Goal: Task Accomplishment & Management: Use online tool/utility

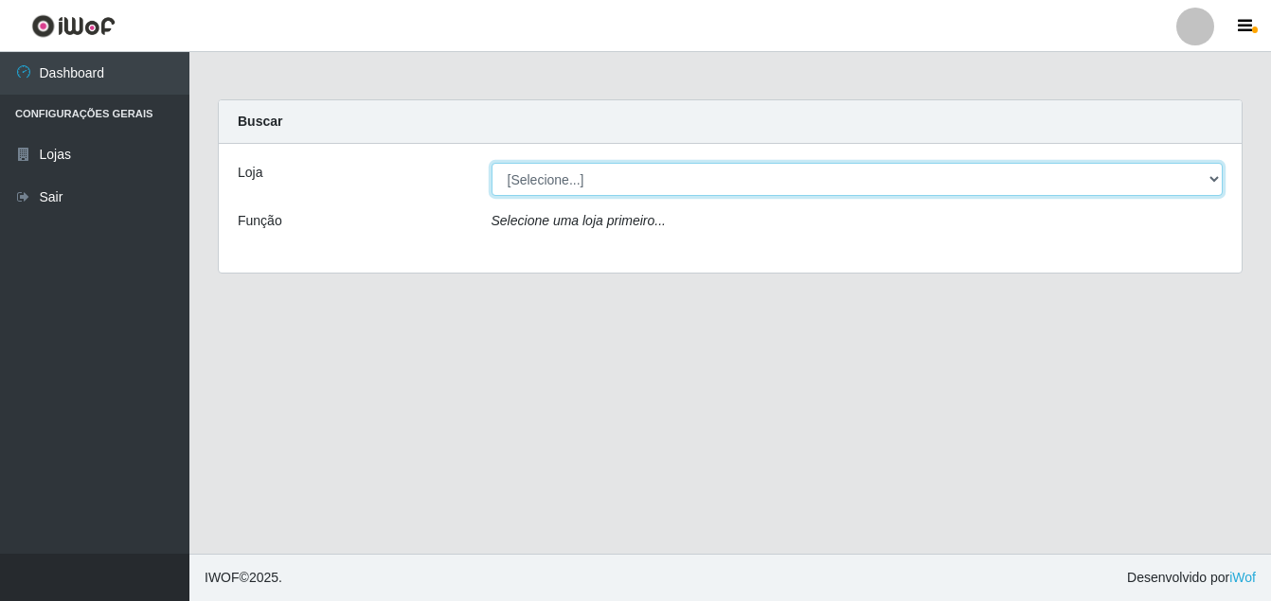
click at [565, 182] on select "[Selecione...] Ajubá Mercado" at bounding box center [858, 179] width 732 height 33
select select "402"
click at [492, 163] on select "[Selecione...] Ajubá Mercado" at bounding box center [858, 179] width 732 height 33
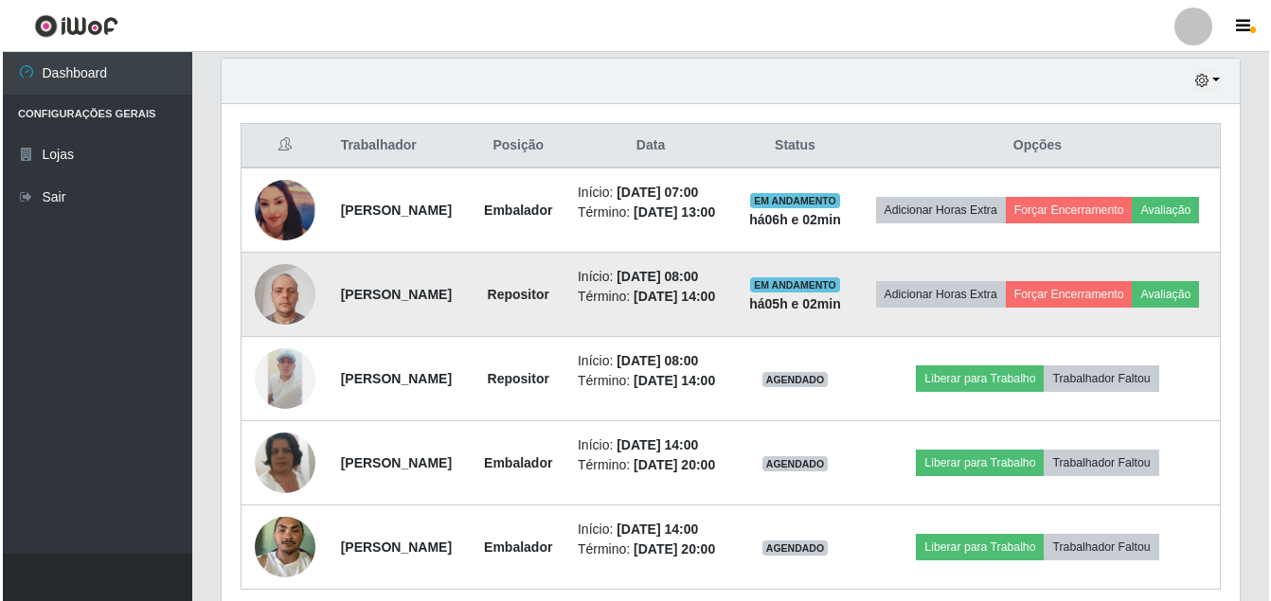
scroll to position [663, 0]
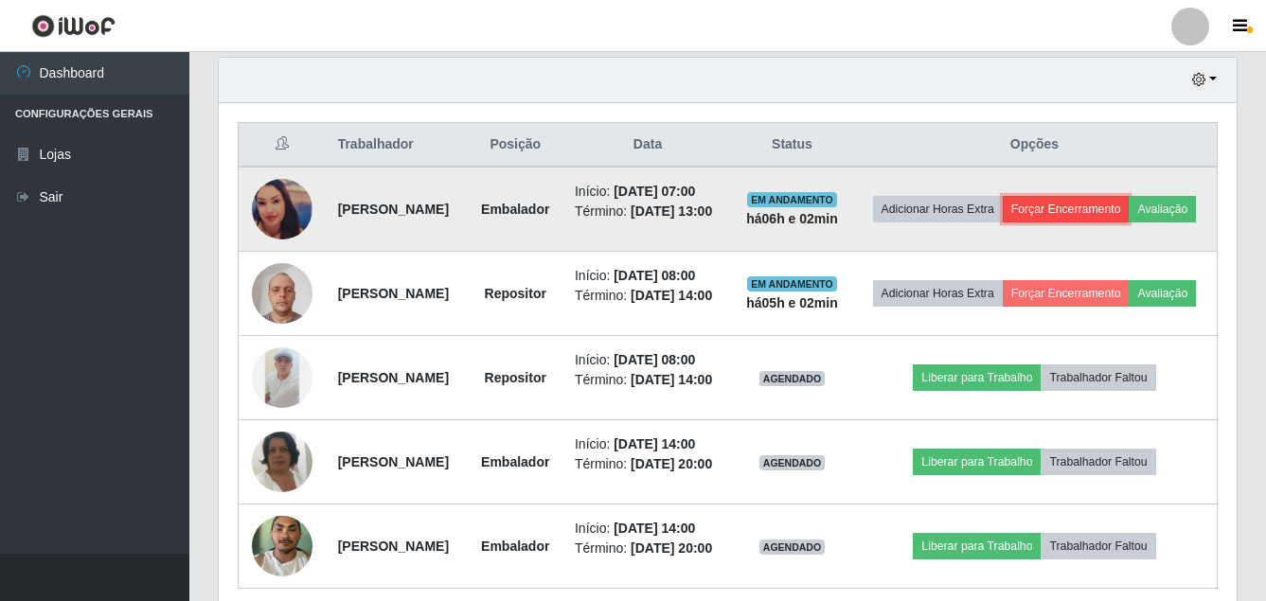
click at [1130, 201] on button "Forçar Encerramento" at bounding box center [1066, 209] width 127 height 27
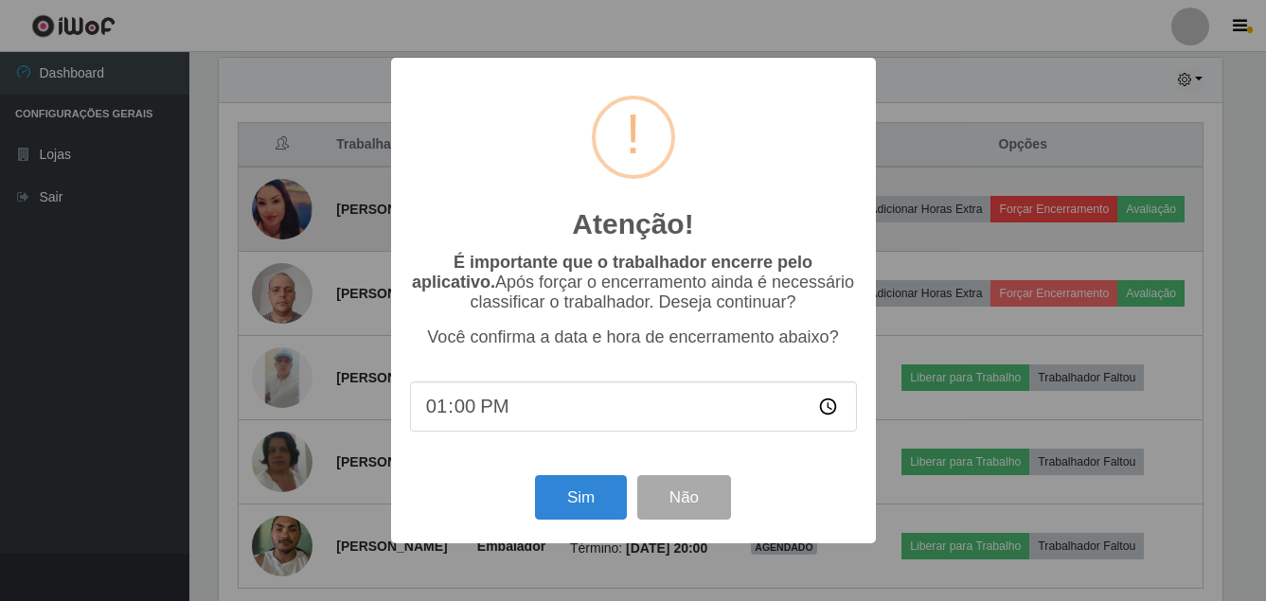
scroll to position [393, 1009]
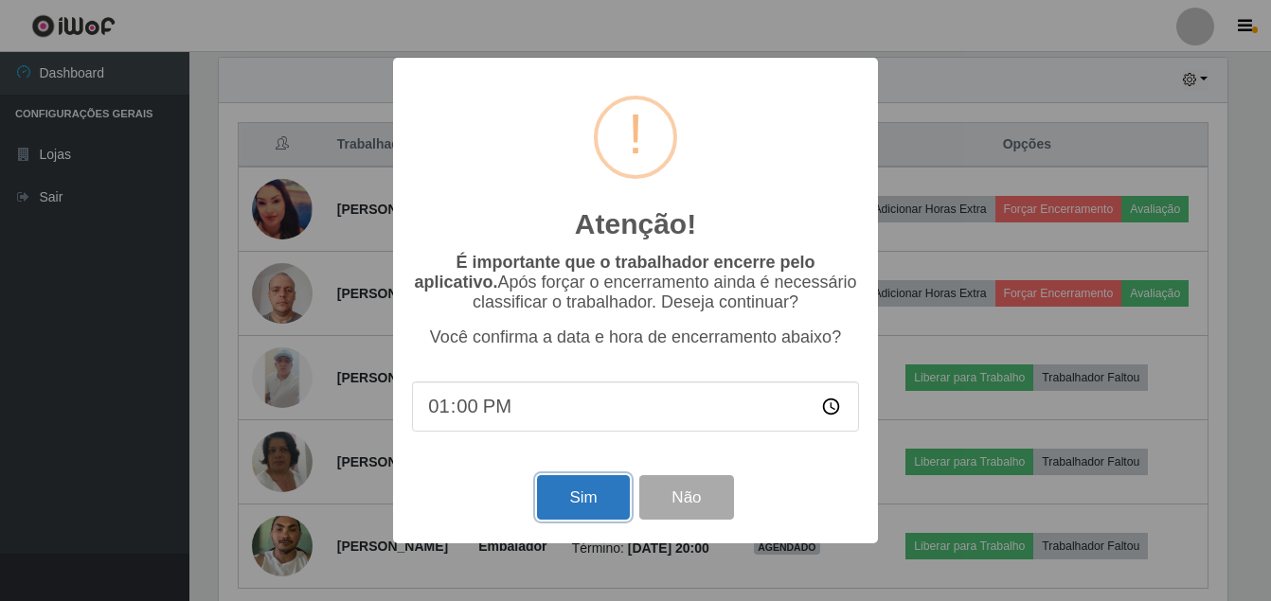
click at [583, 500] on button "Sim" at bounding box center [583, 498] width 92 height 45
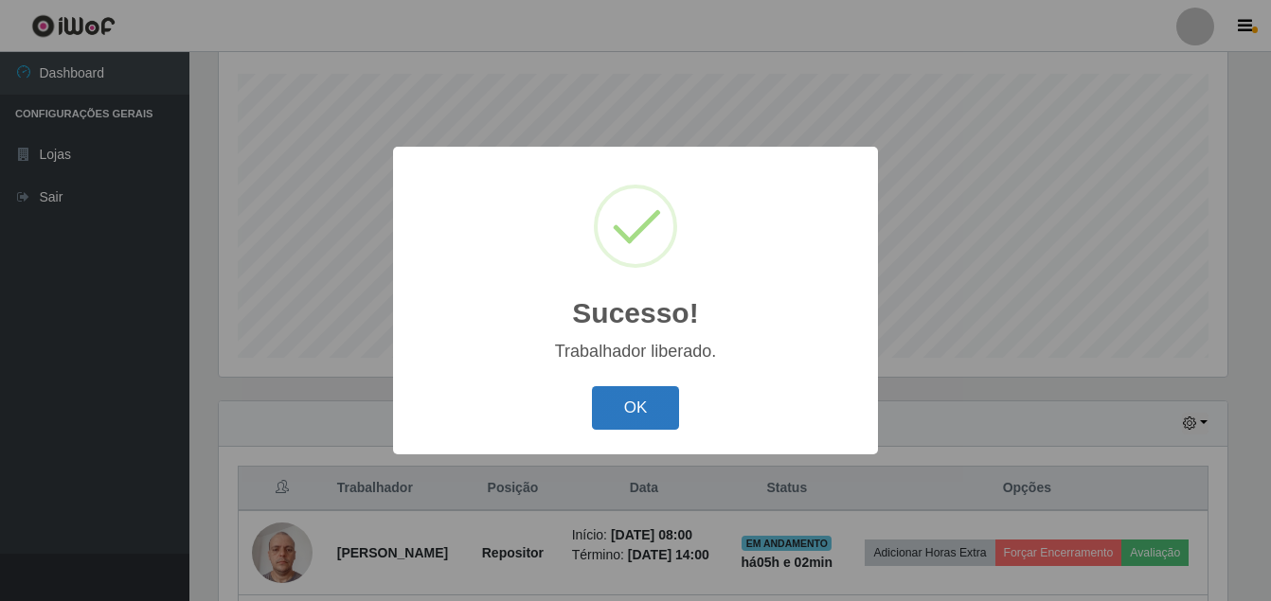
click at [663, 417] on button "OK" at bounding box center [636, 408] width 88 height 45
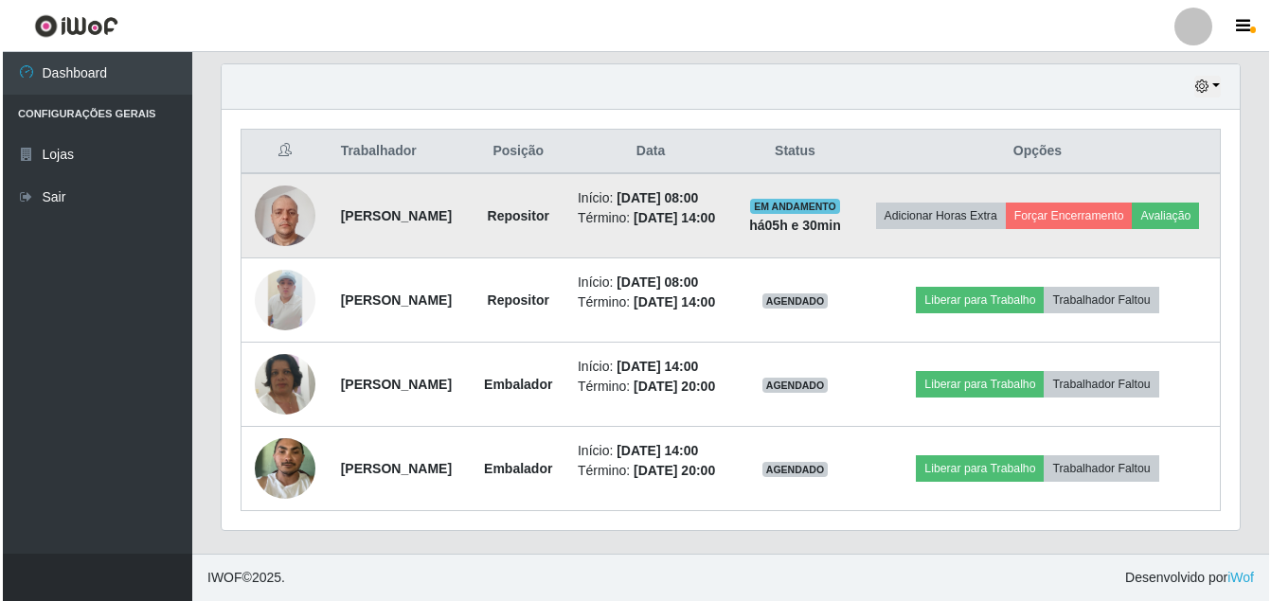
scroll to position [713, 0]
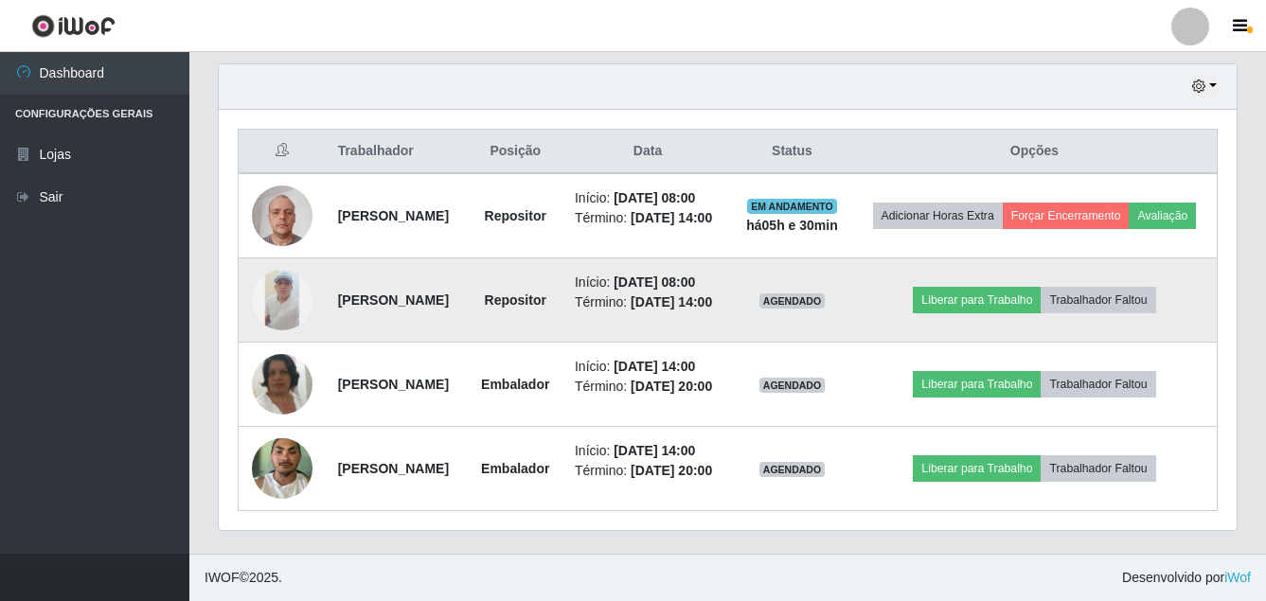
click at [279, 270] on img at bounding box center [282, 300] width 61 height 61
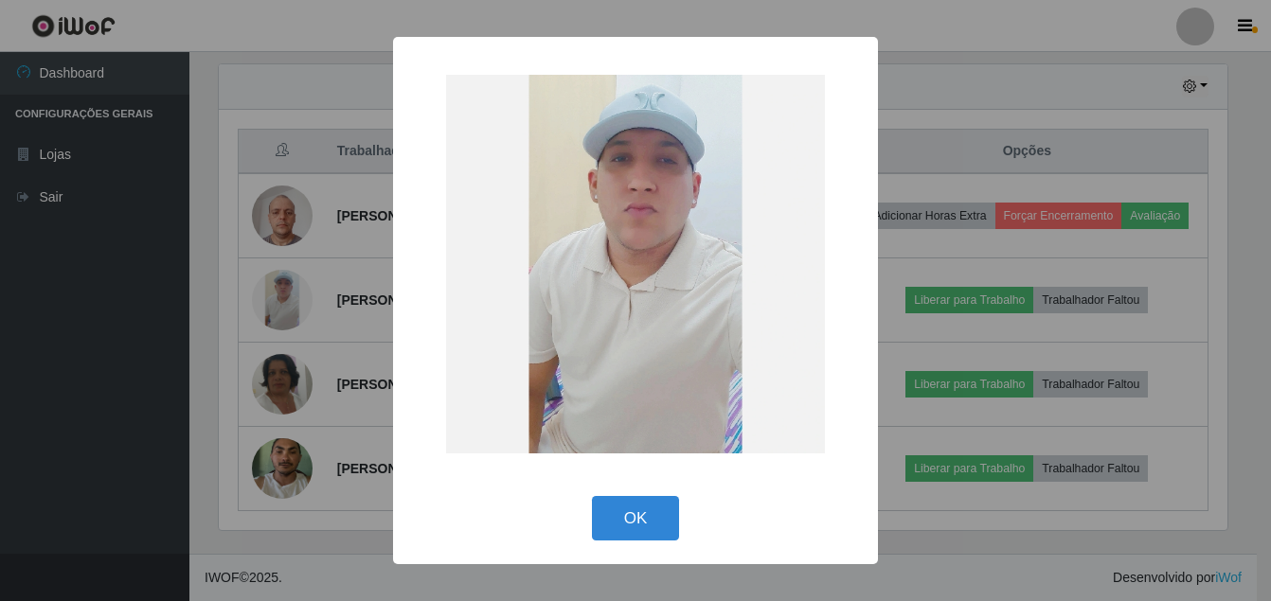
click at [55, 312] on div "× OK Cancel" at bounding box center [635, 300] width 1271 height 601
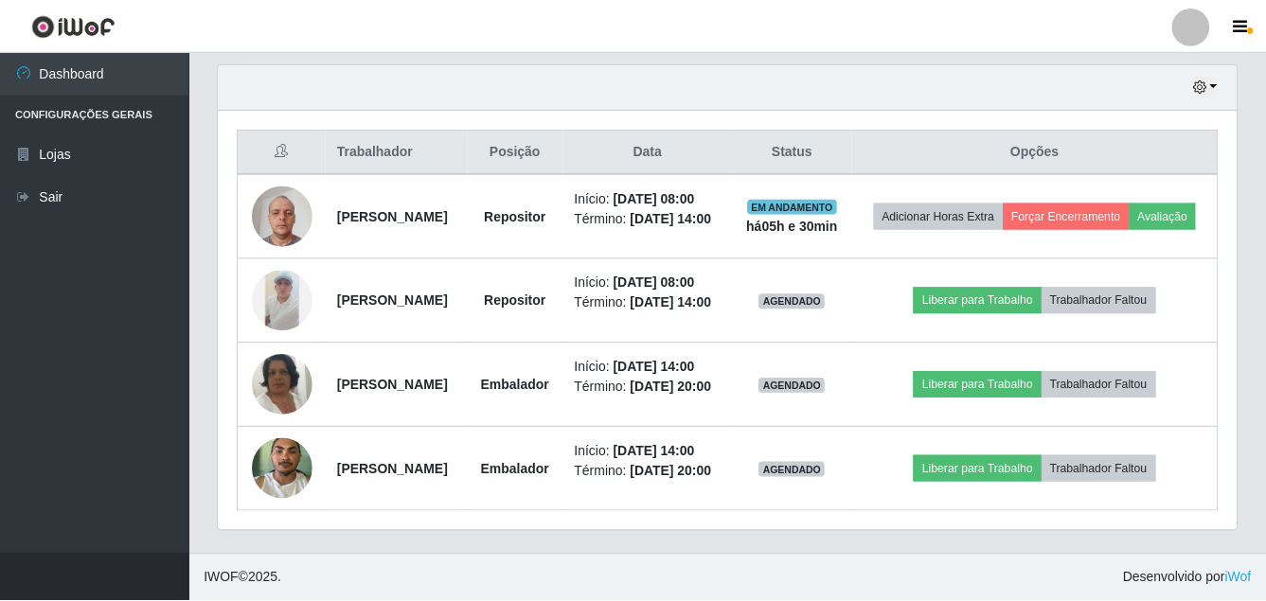
scroll to position [393, 1018]
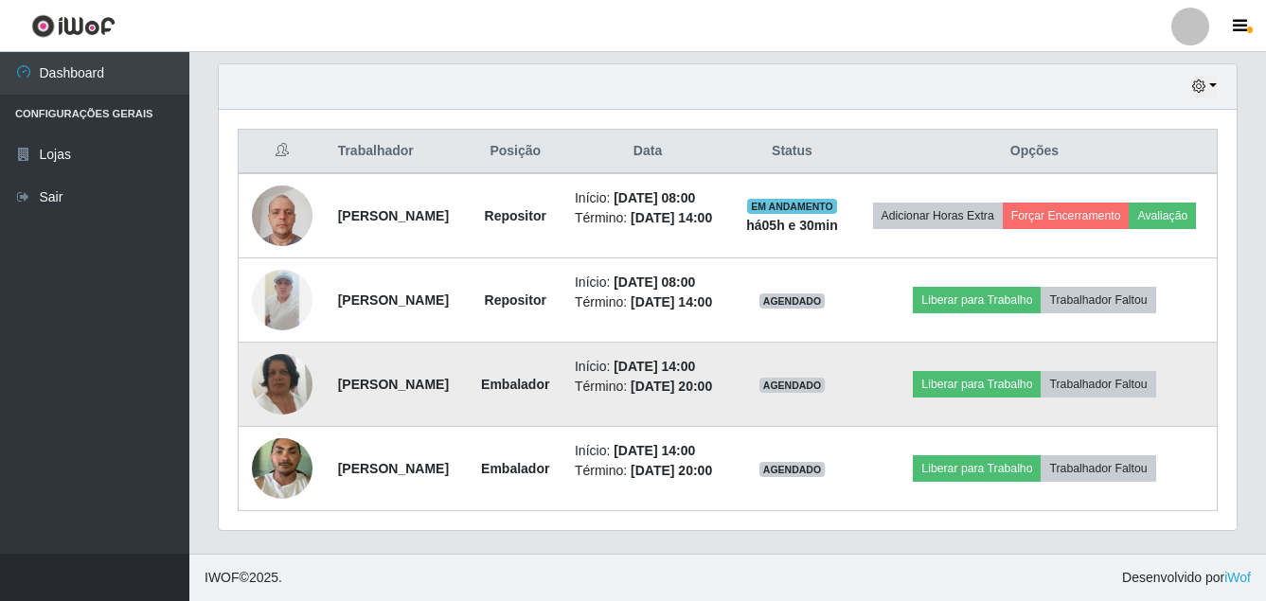
click at [263, 362] on img at bounding box center [282, 385] width 61 height 108
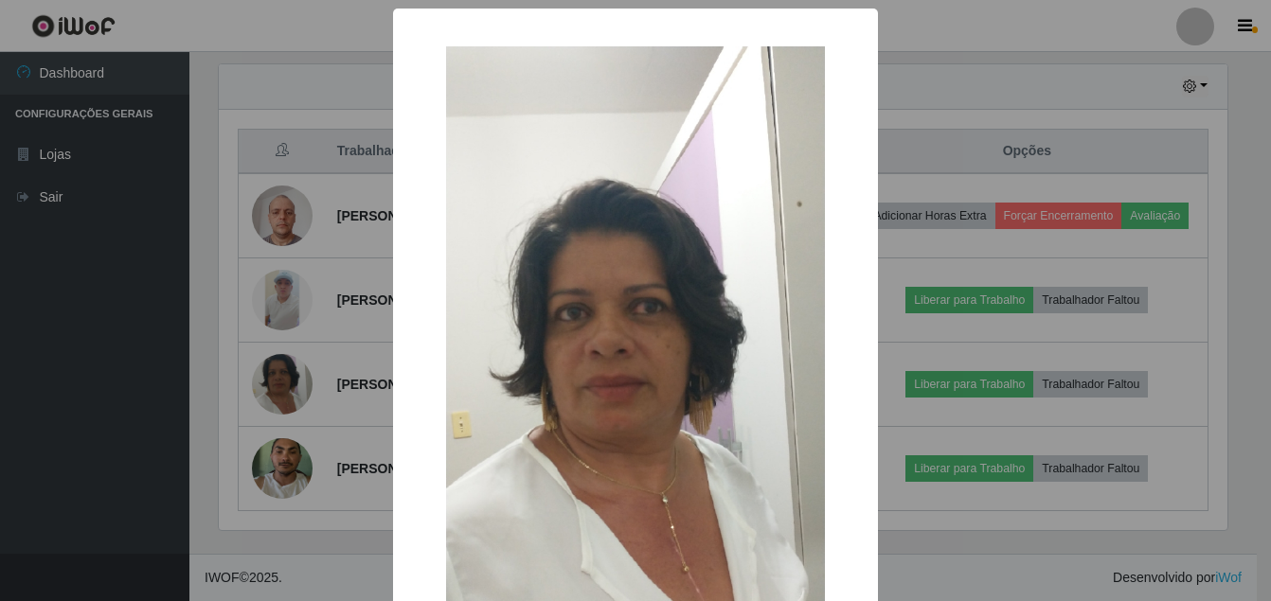
click at [133, 428] on div "× OK Cancel" at bounding box center [635, 300] width 1271 height 601
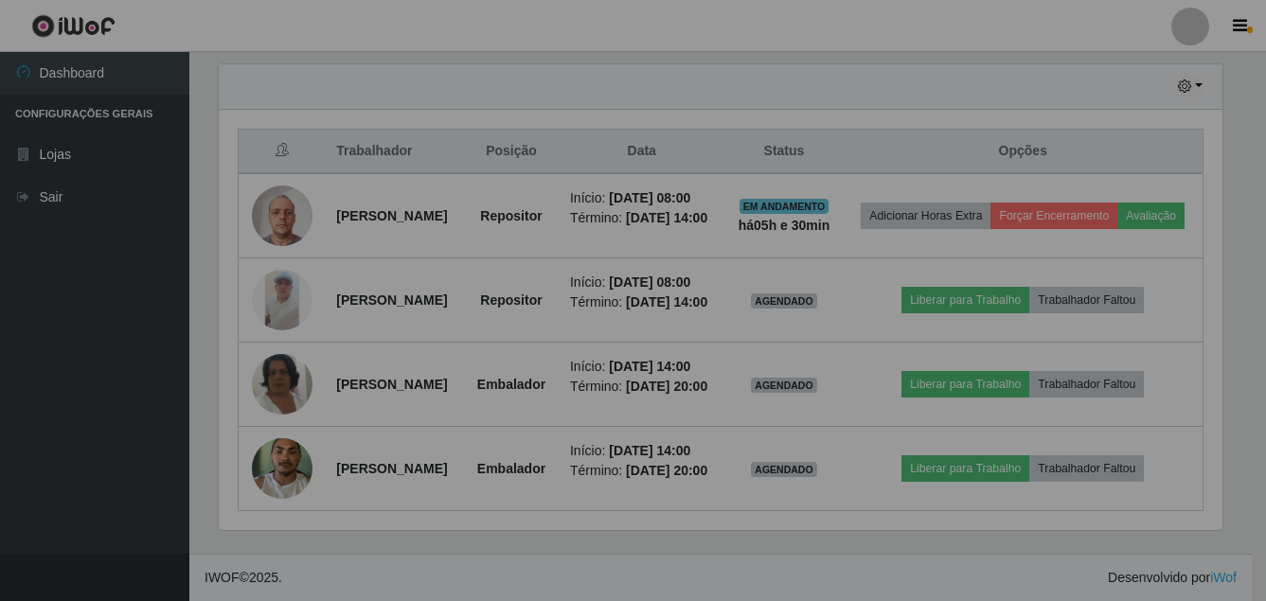
scroll to position [393, 1018]
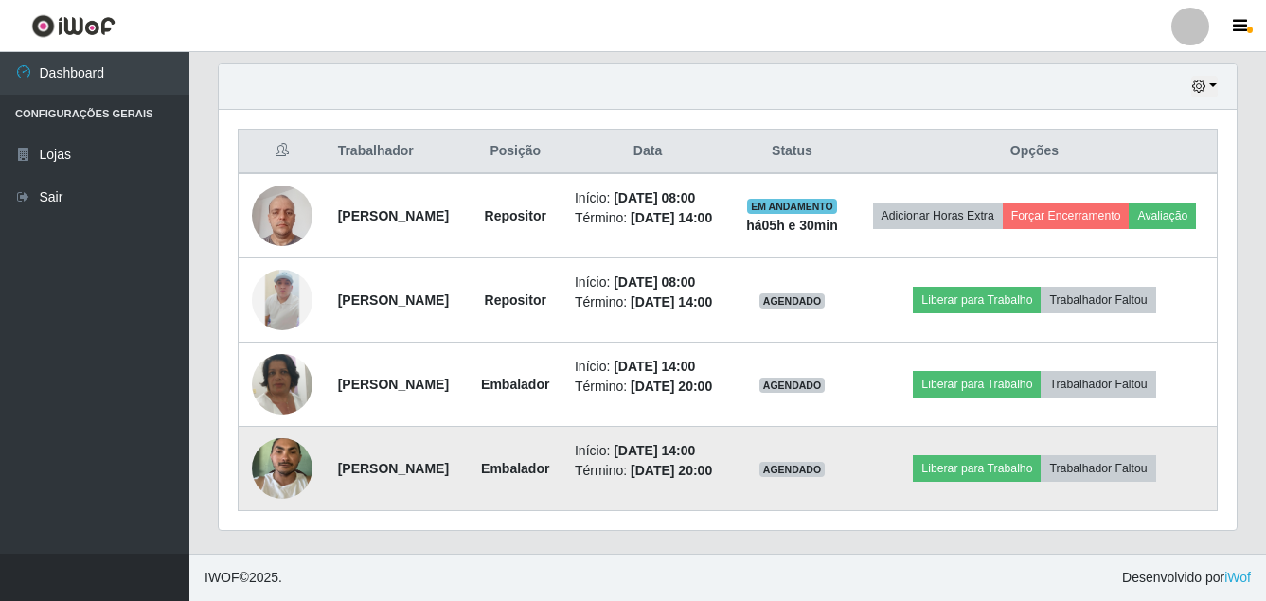
click at [280, 460] on img at bounding box center [282, 468] width 61 height 81
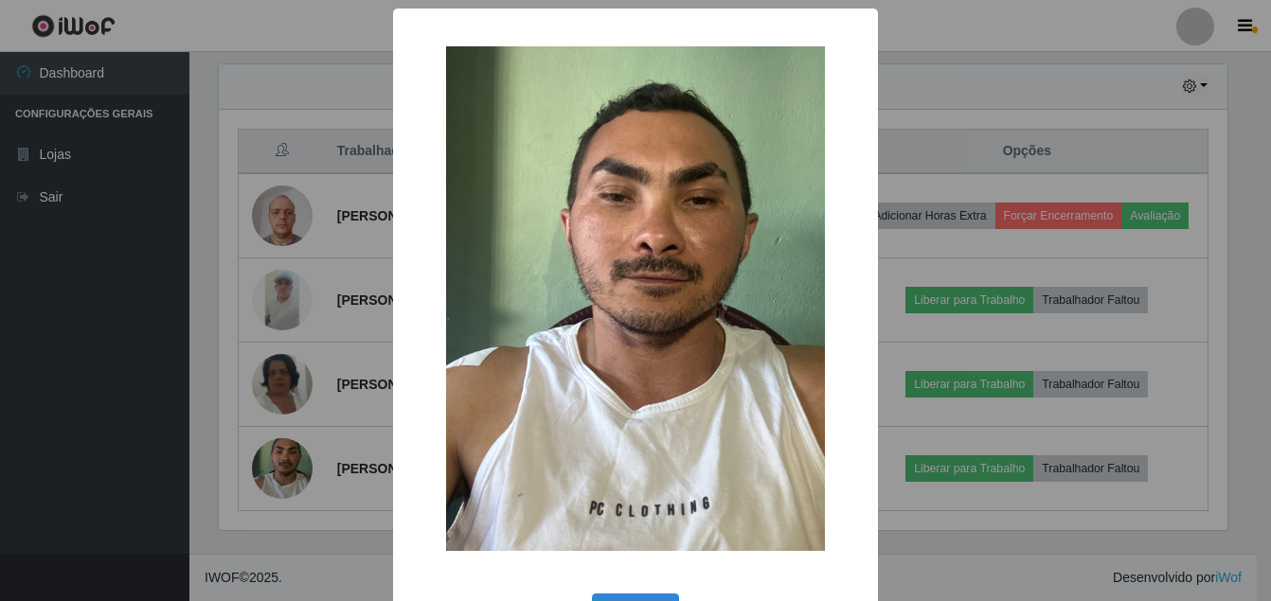
click at [96, 444] on div "× OK Cancel" at bounding box center [635, 300] width 1271 height 601
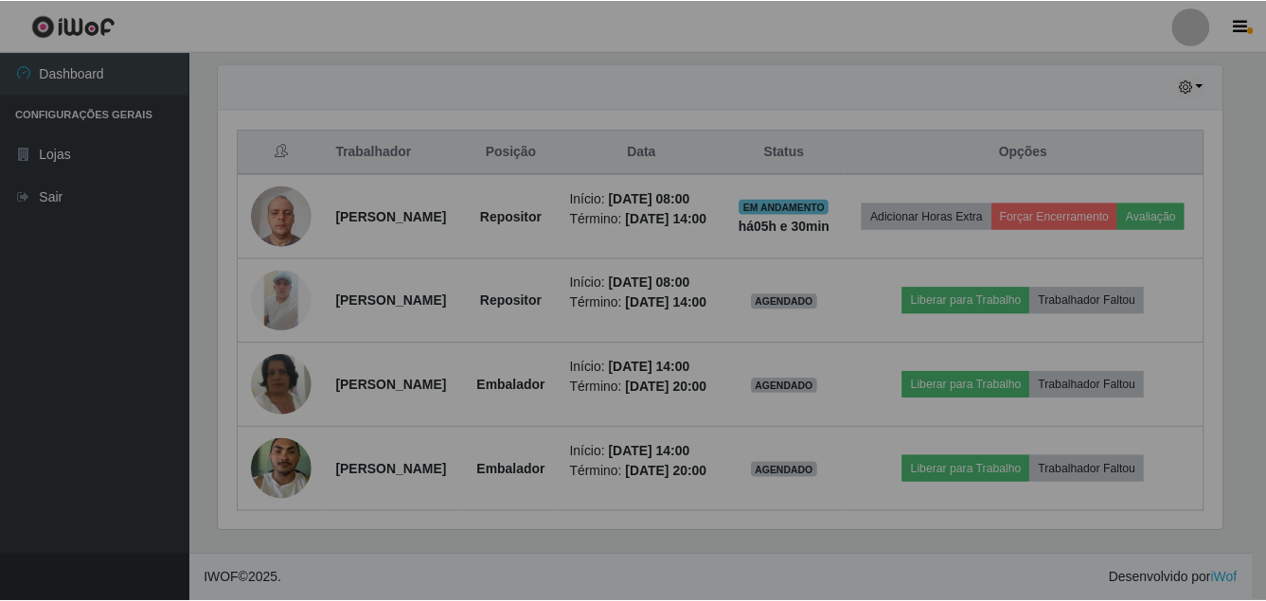
scroll to position [393, 1018]
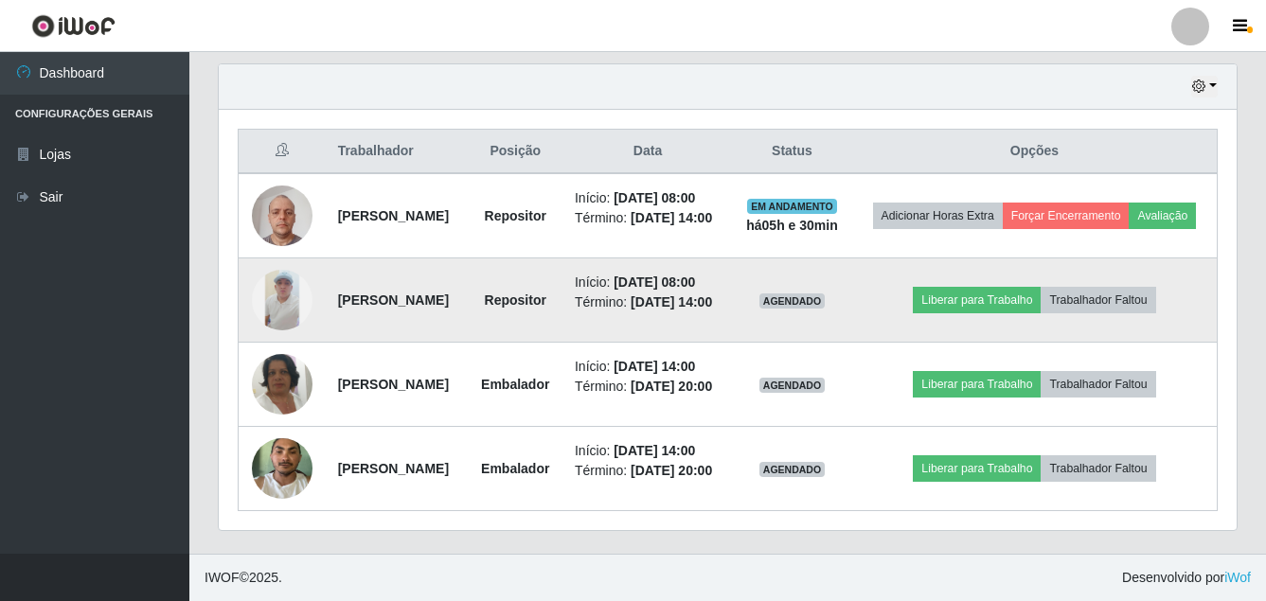
click at [283, 270] on img at bounding box center [282, 300] width 61 height 61
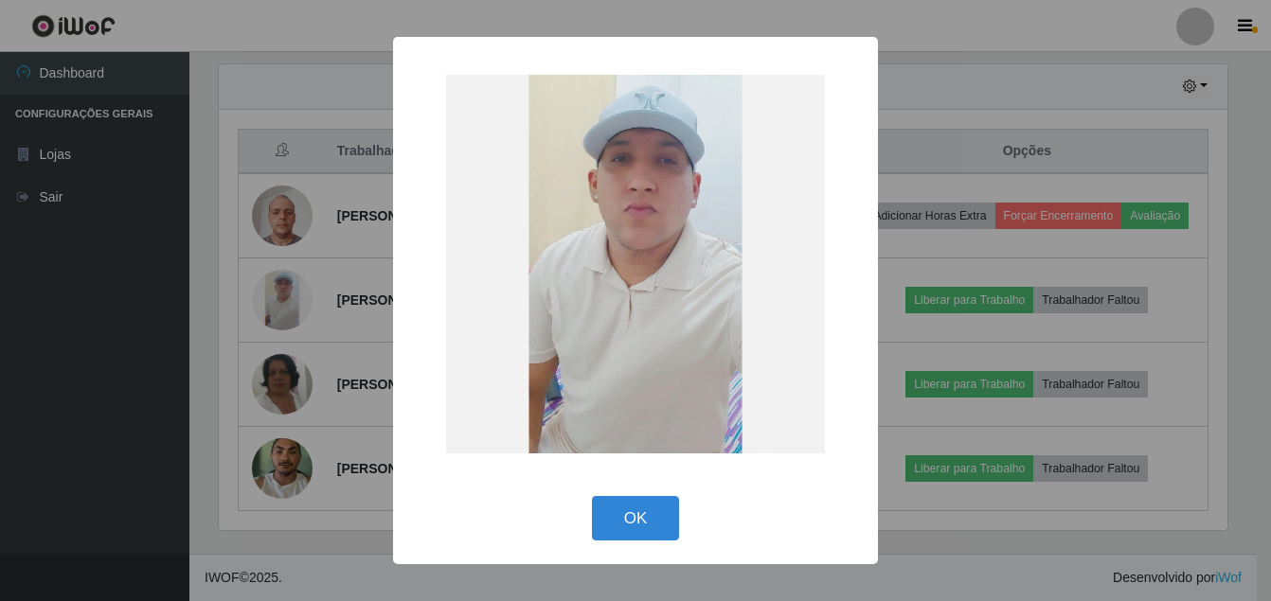
click at [41, 383] on div "× OK Cancel" at bounding box center [635, 300] width 1271 height 601
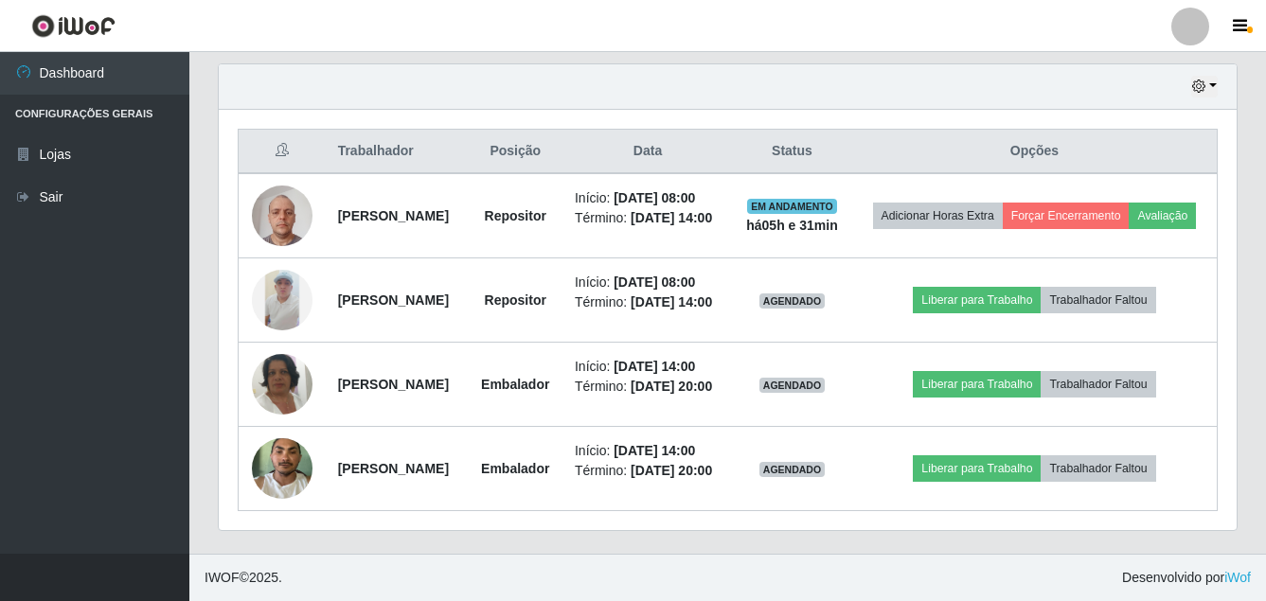
scroll to position [713, 0]
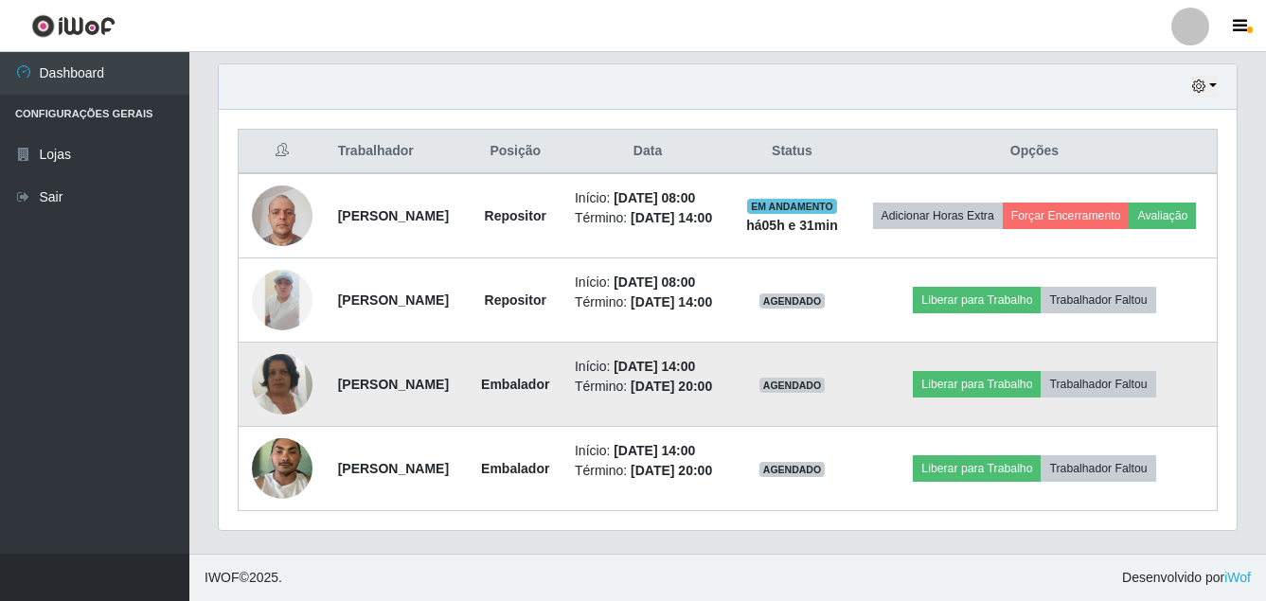
click at [294, 366] on img at bounding box center [282, 385] width 61 height 108
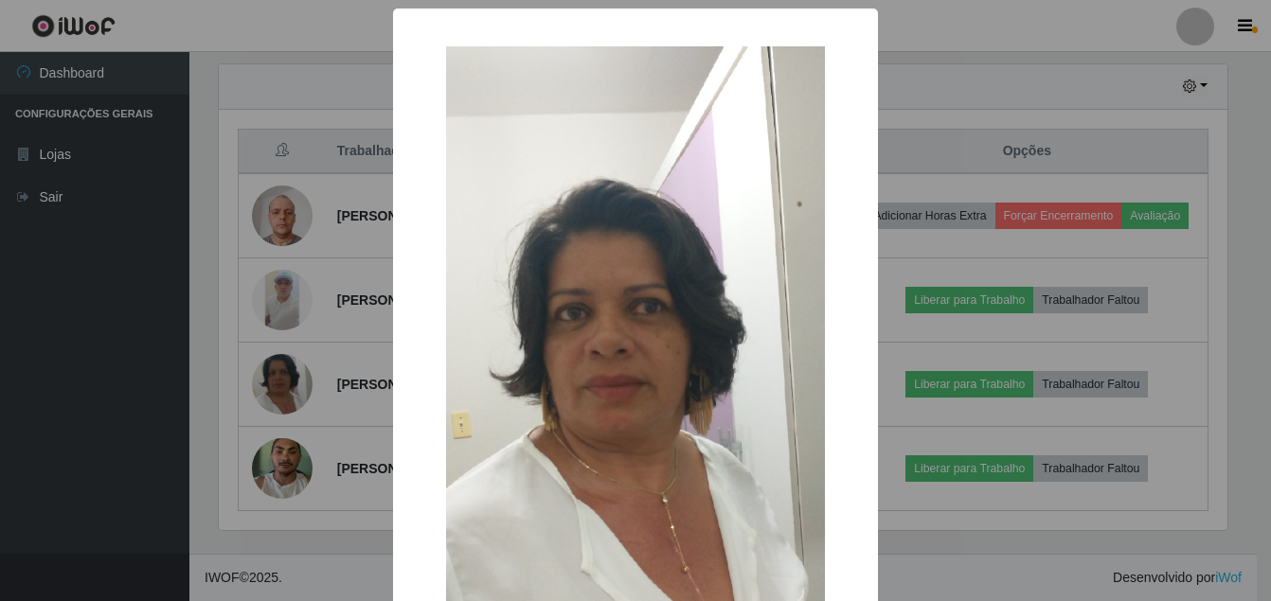
click at [38, 490] on div "× OK Cancel" at bounding box center [635, 300] width 1271 height 601
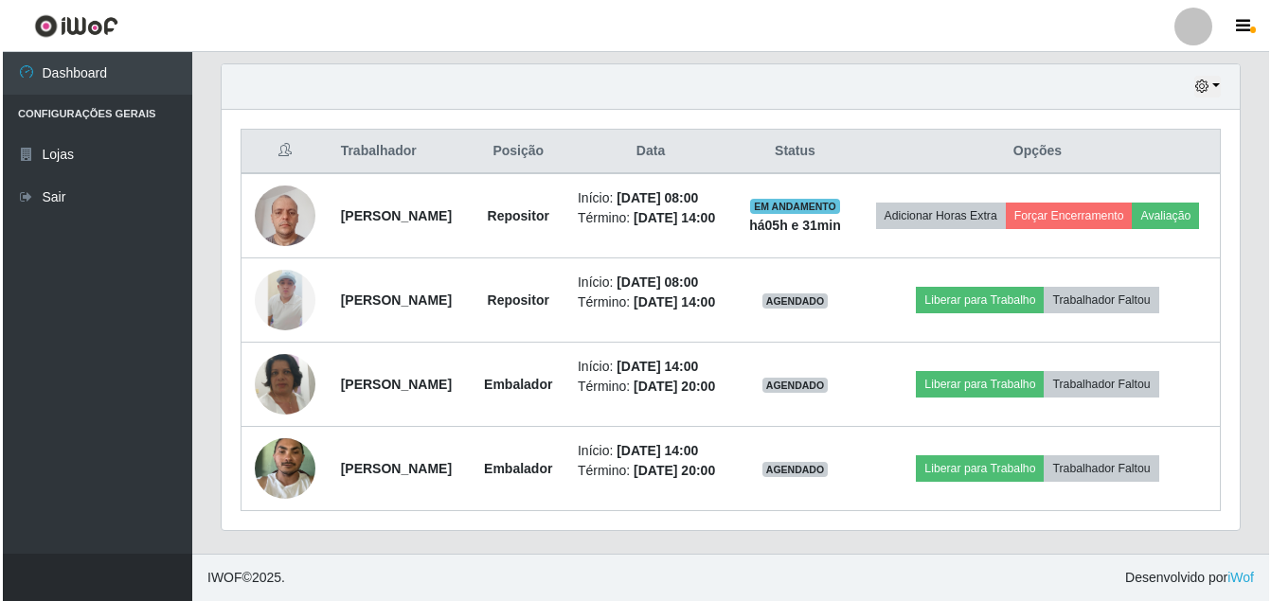
scroll to position [393, 1018]
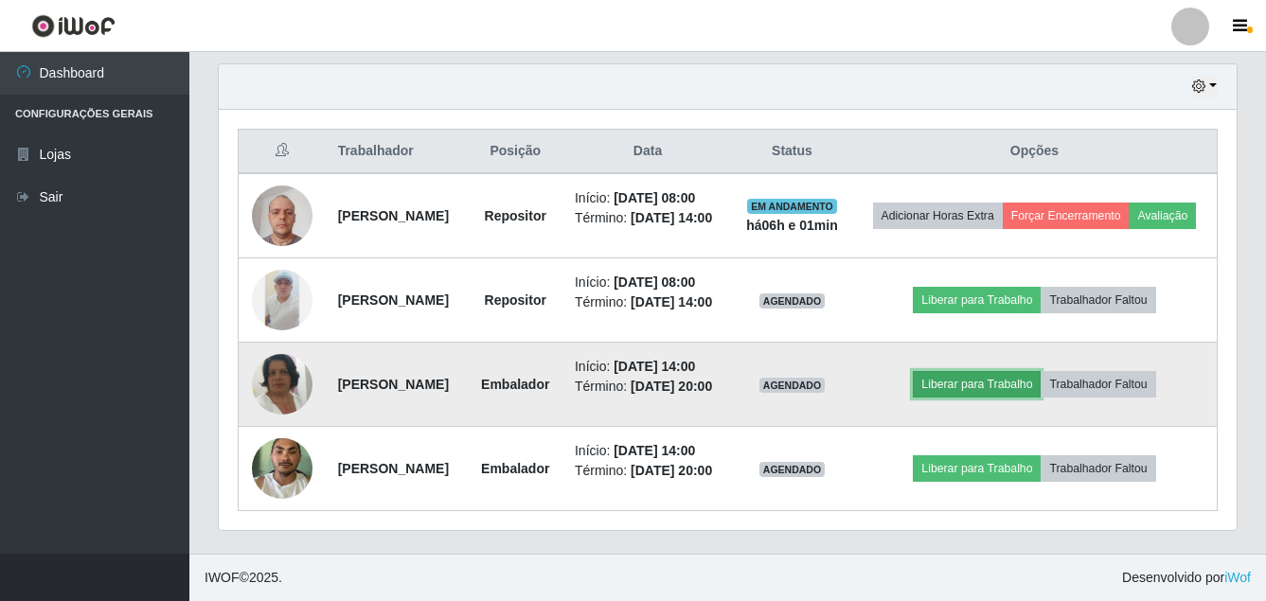
click at [979, 371] on button "Liberar para Trabalho" at bounding box center [977, 384] width 128 height 27
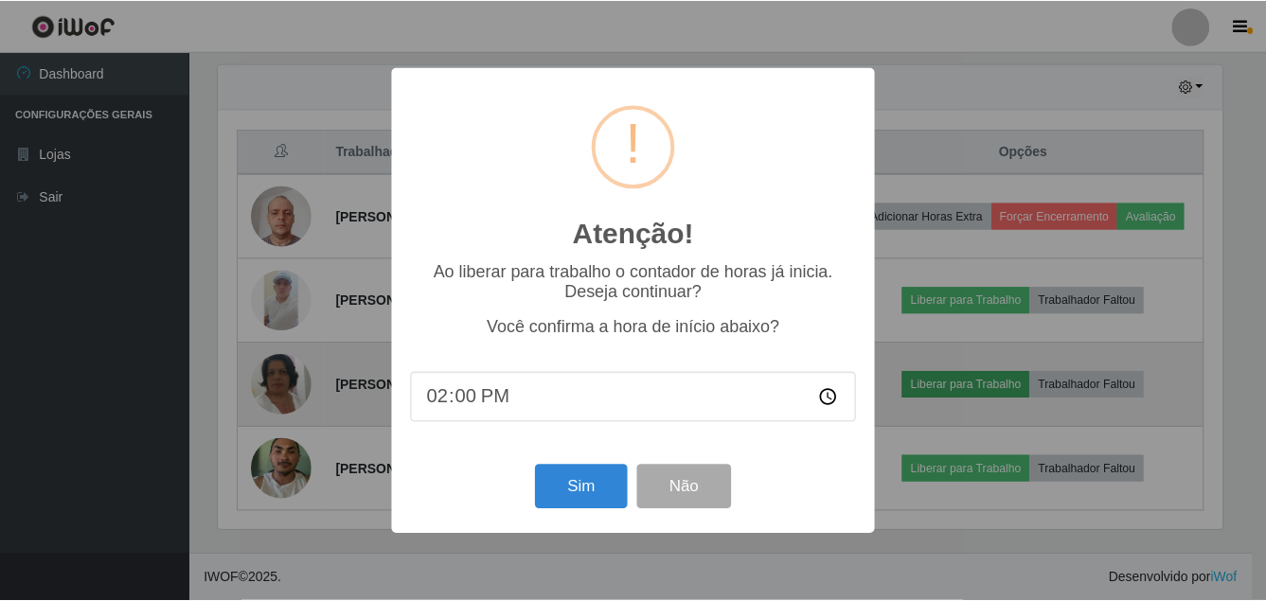
scroll to position [393, 1009]
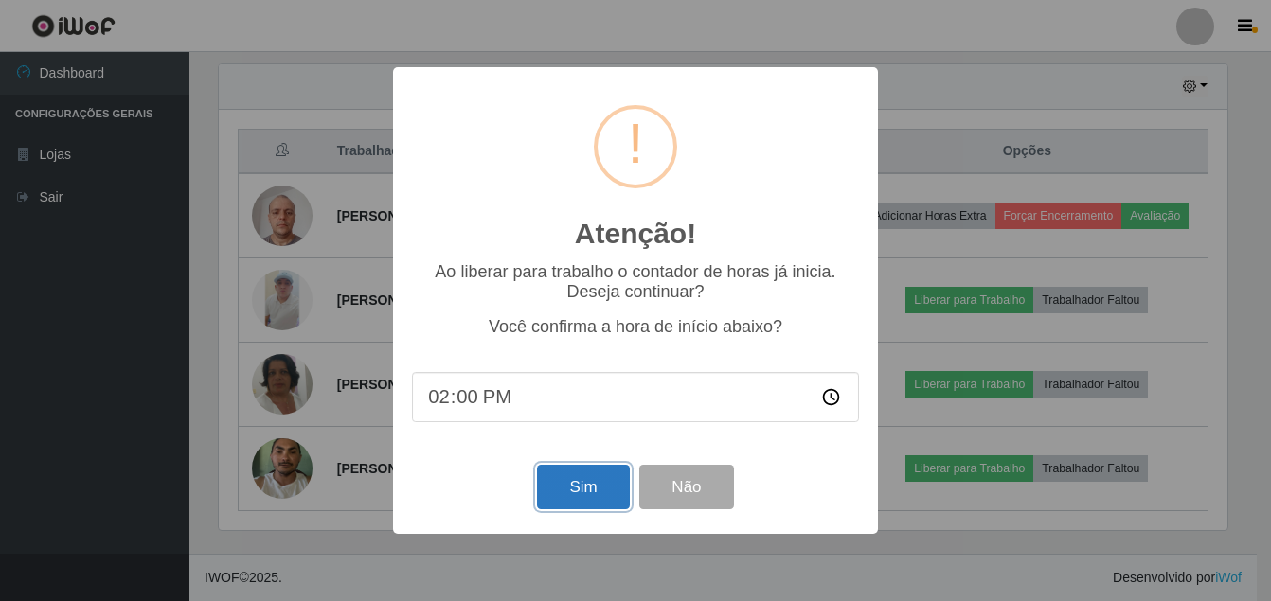
click at [569, 494] on button "Sim" at bounding box center [583, 487] width 92 height 45
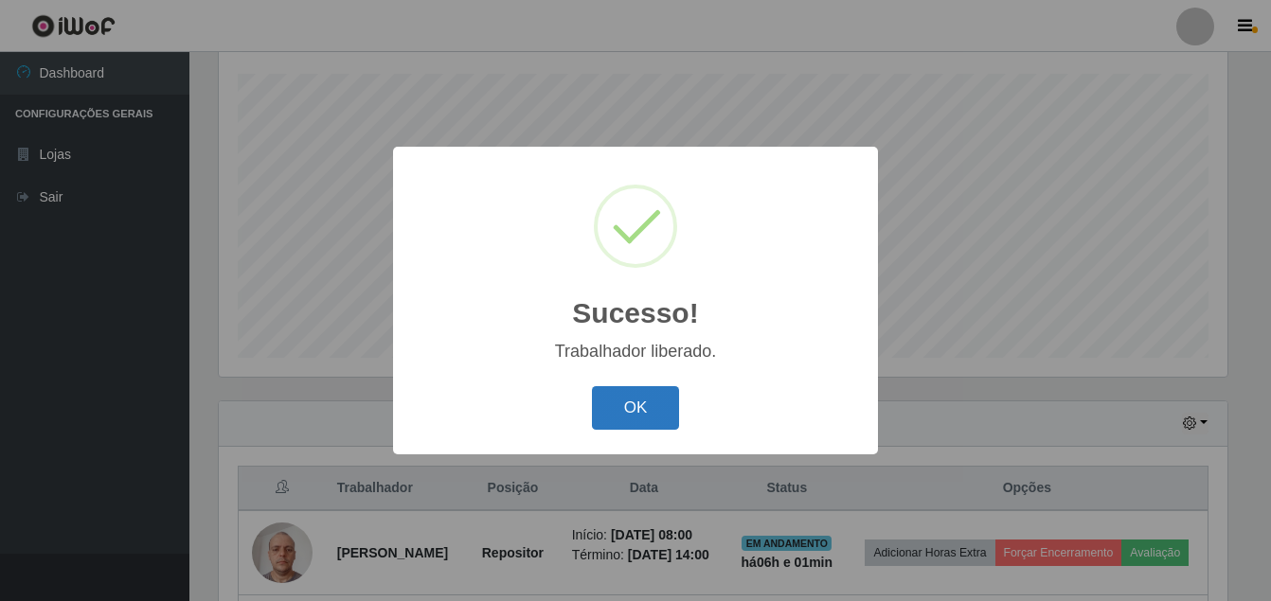
click at [637, 407] on button "OK" at bounding box center [636, 408] width 88 height 45
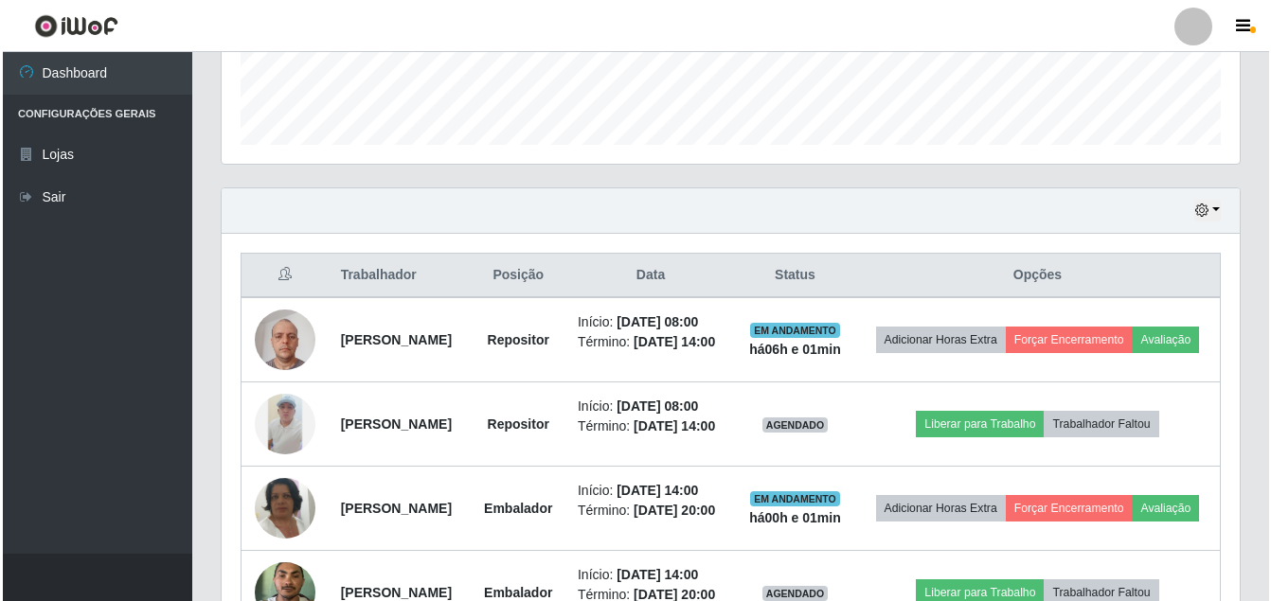
scroll to position [698, 0]
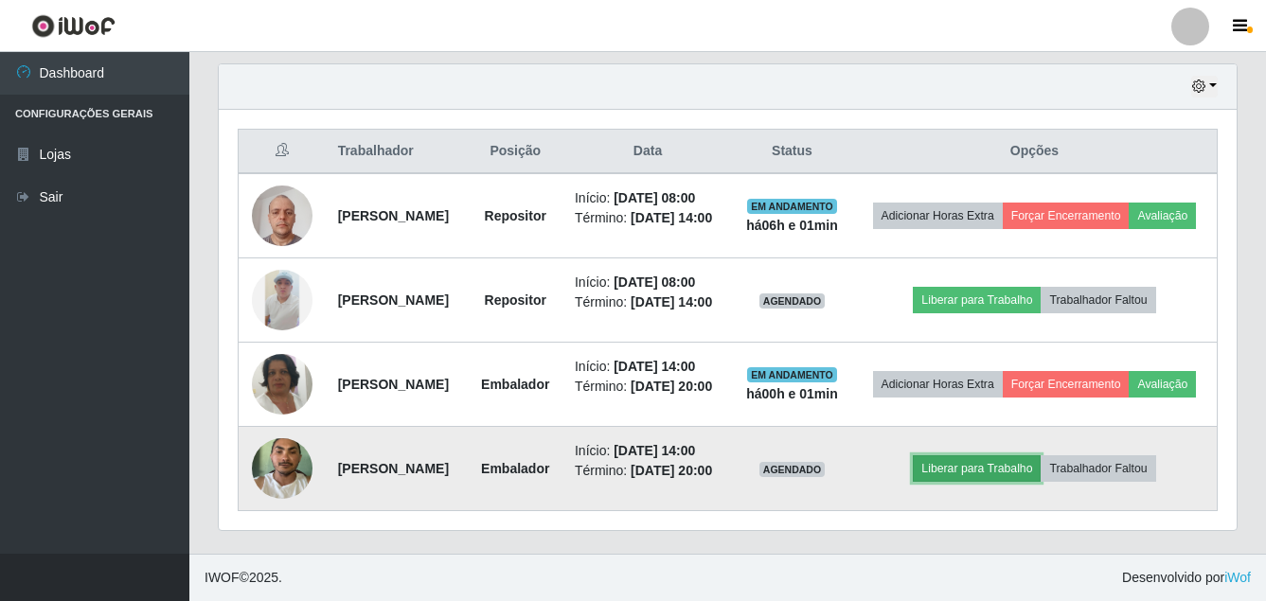
click at [996, 480] on button "Liberar para Trabalho" at bounding box center [977, 469] width 128 height 27
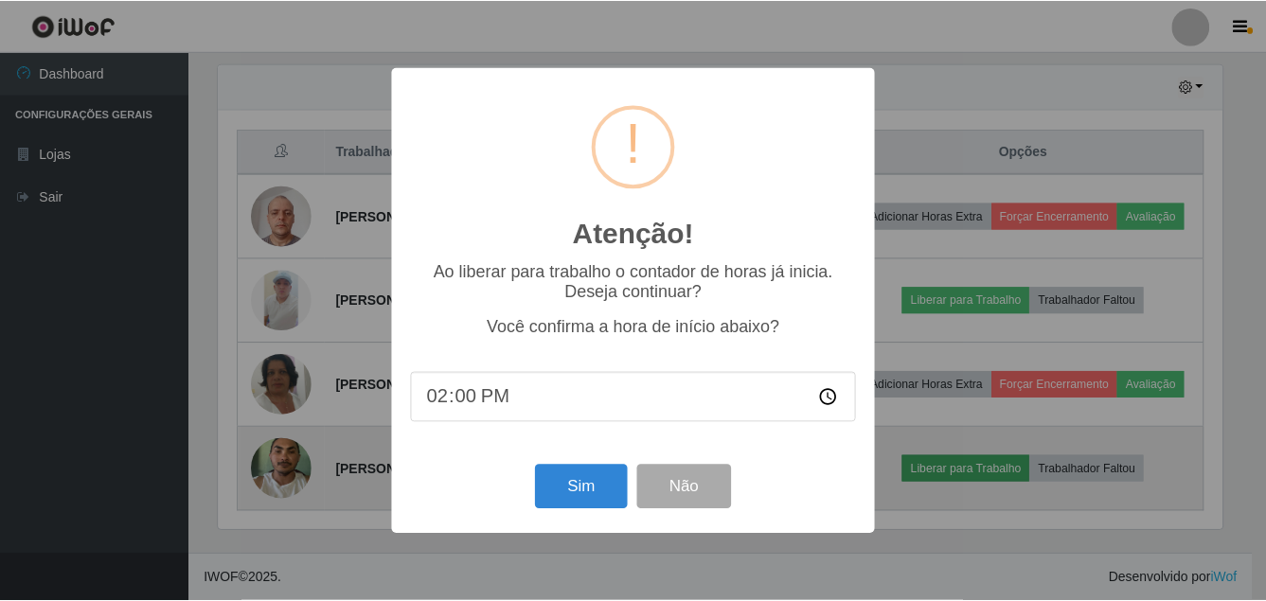
scroll to position [393, 1009]
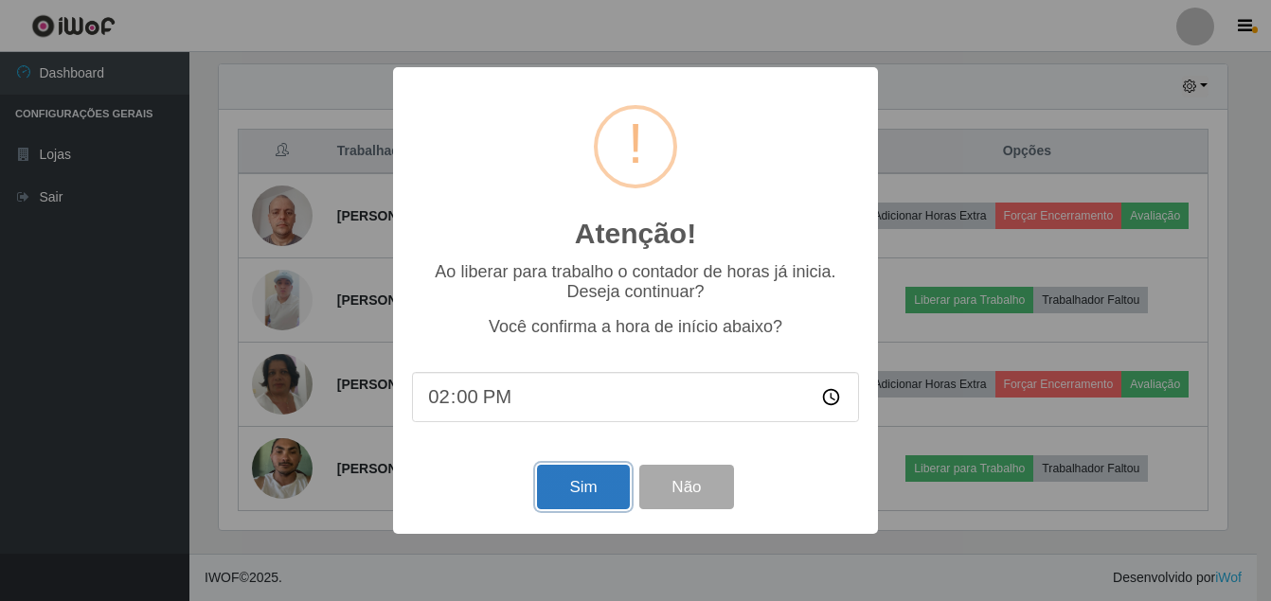
click at [578, 489] on button "Sim" at bounding box center [583, 487] width 92 height 45
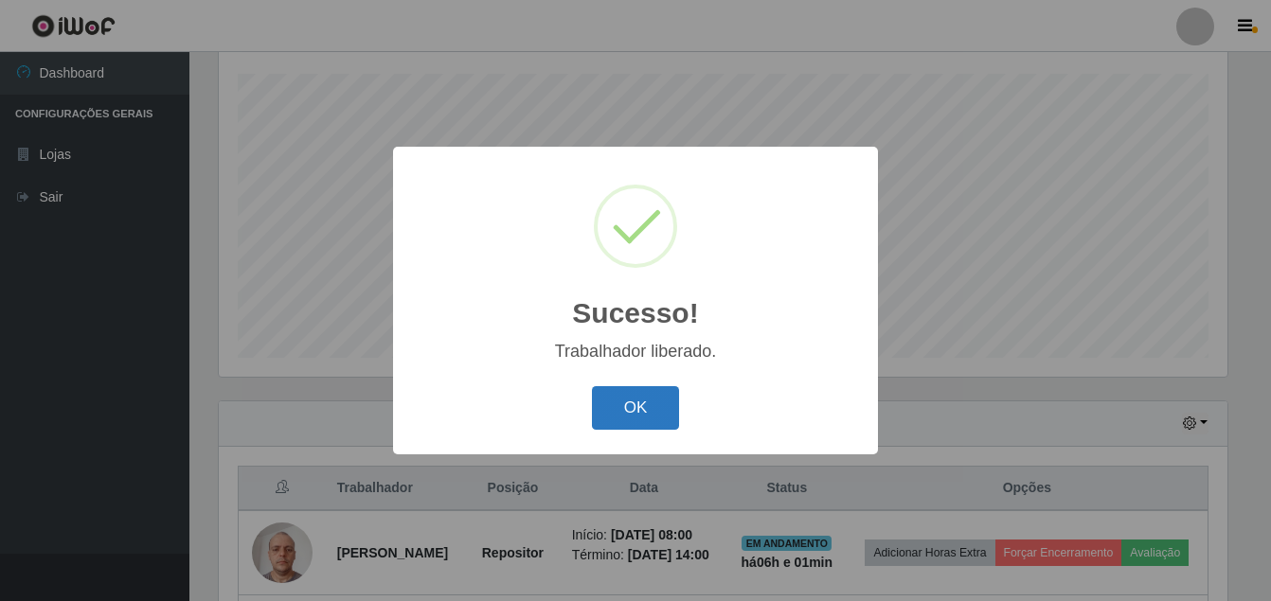
click at [619, 406] on button "OK" at bounding box center [636, 408] width 88 height 45
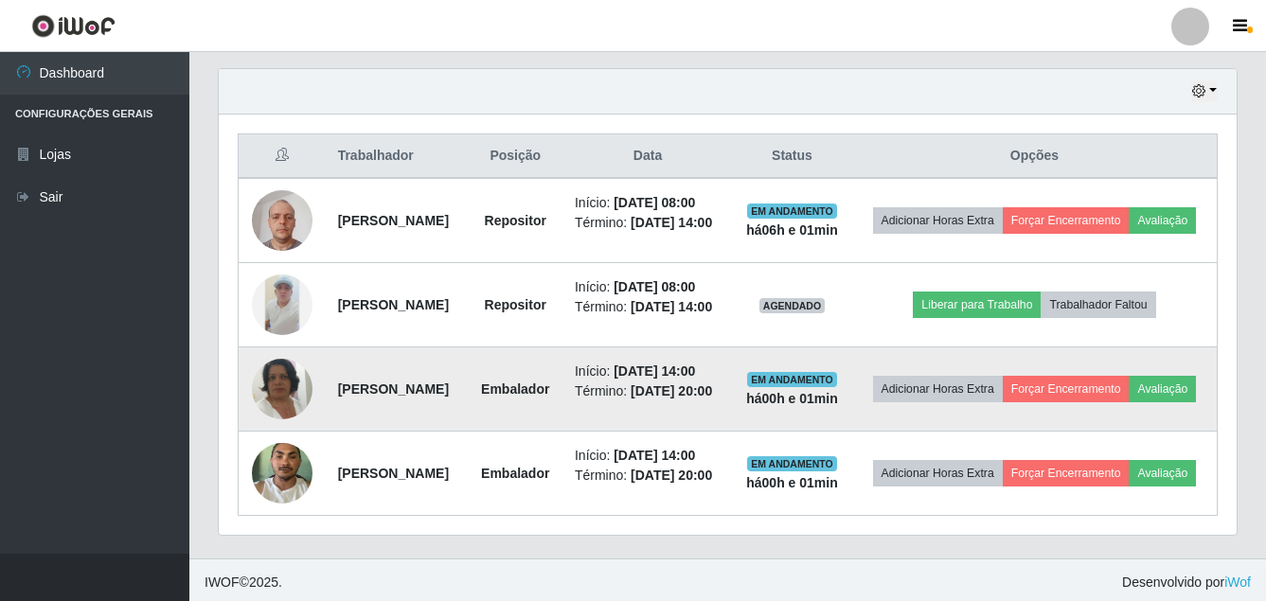
scroll to position [619, 0]
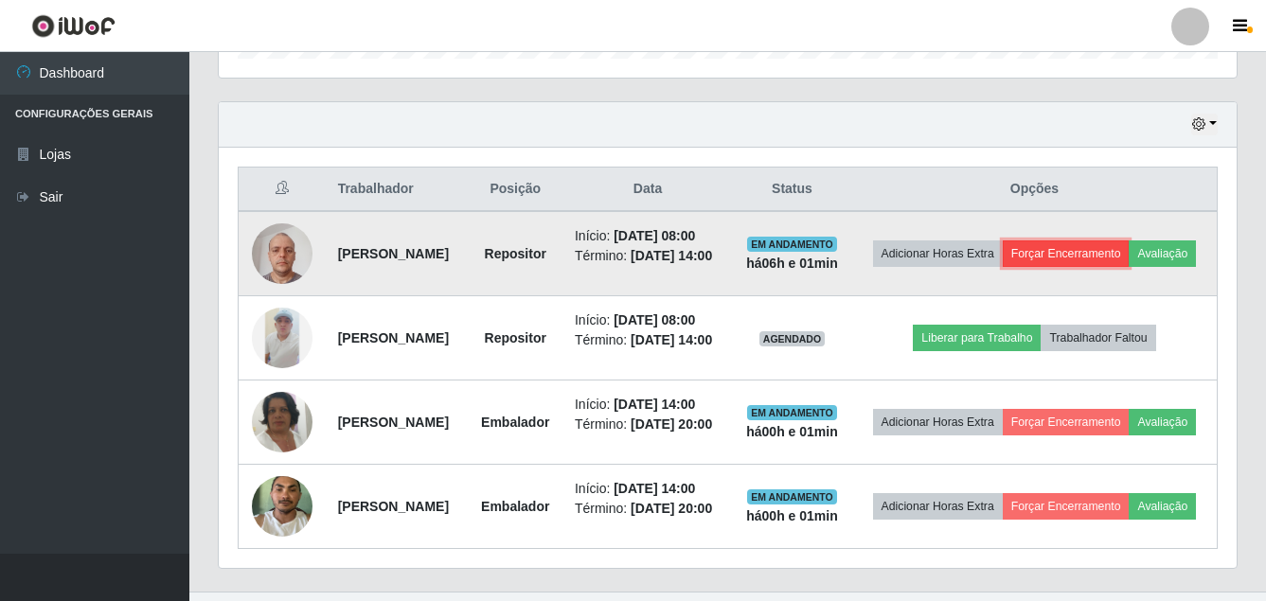
click at [1127, 243] on button "Forçar Encerramento" at bounding box center [1066, 254] width 127 height 27
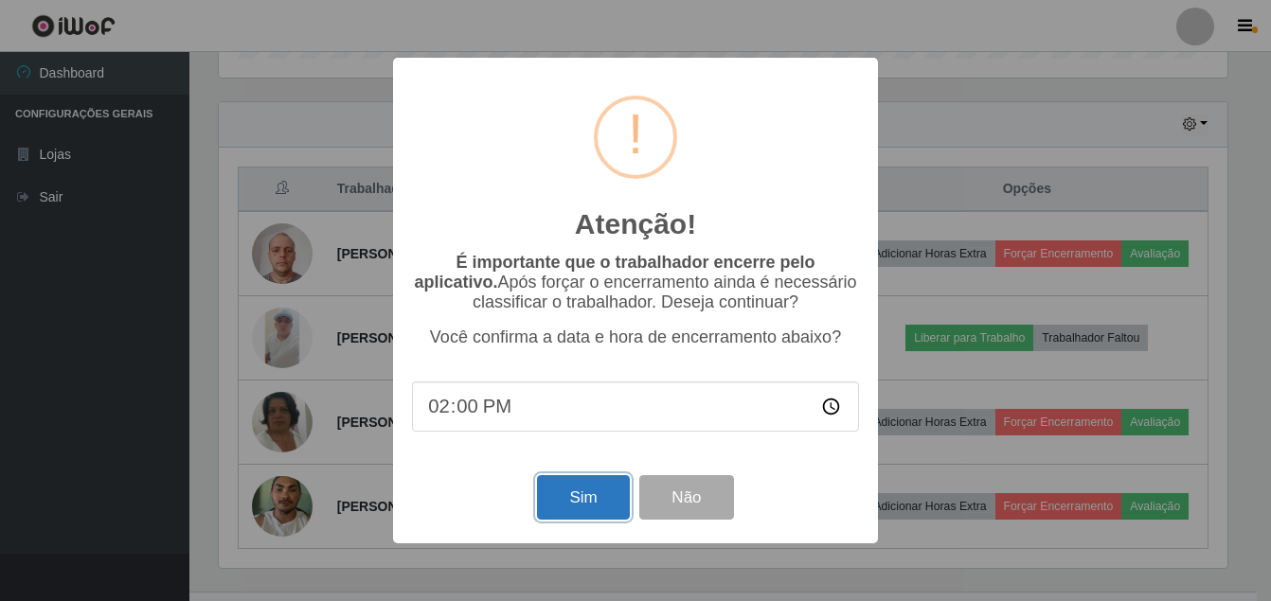
click at [611, 508] on button "Sim" at bounding box center [583, 498] width 92 height 45
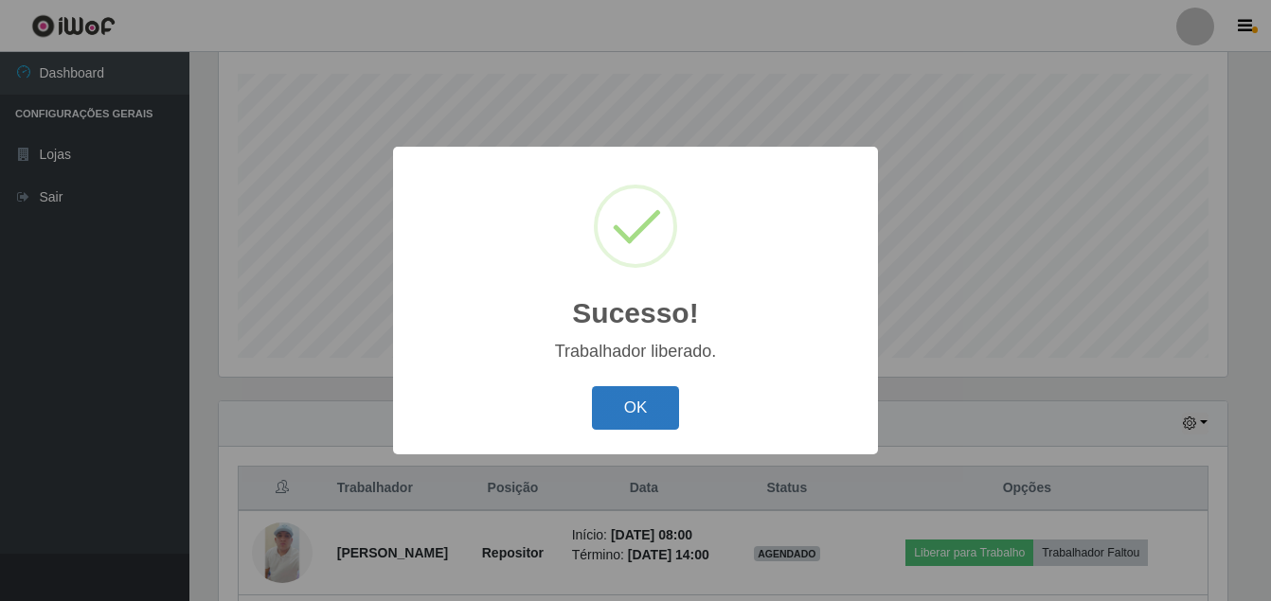
click at [637, 390] on button "OK" at bounding box center [636, 408] width 88 height 45
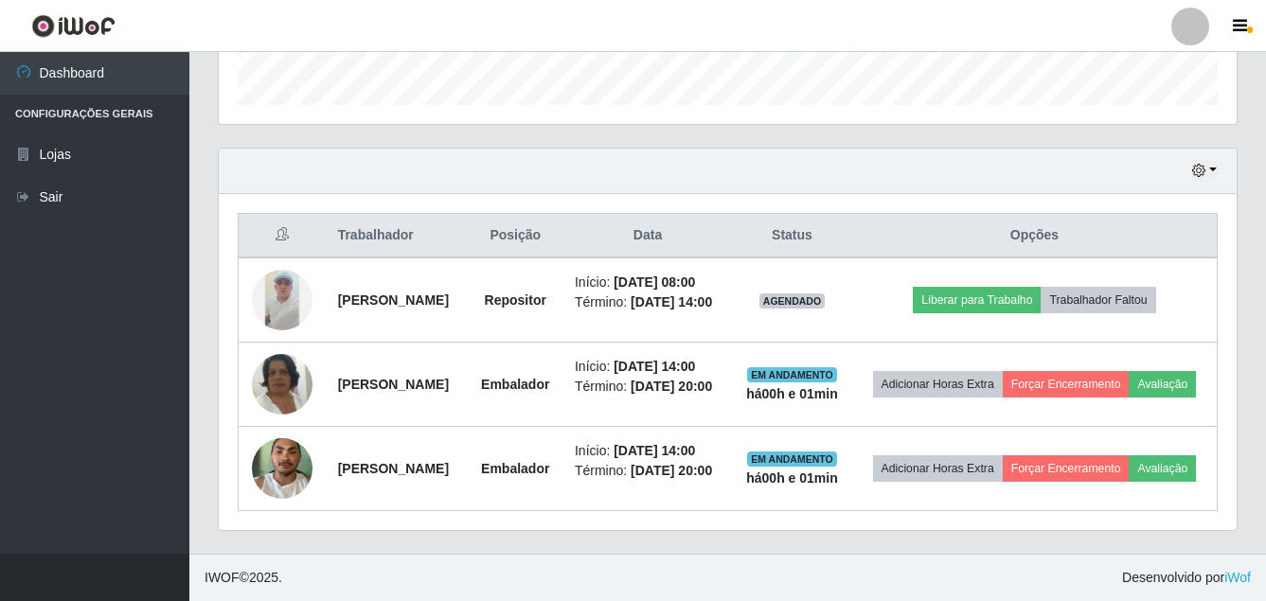
scroll to position [0, 0]
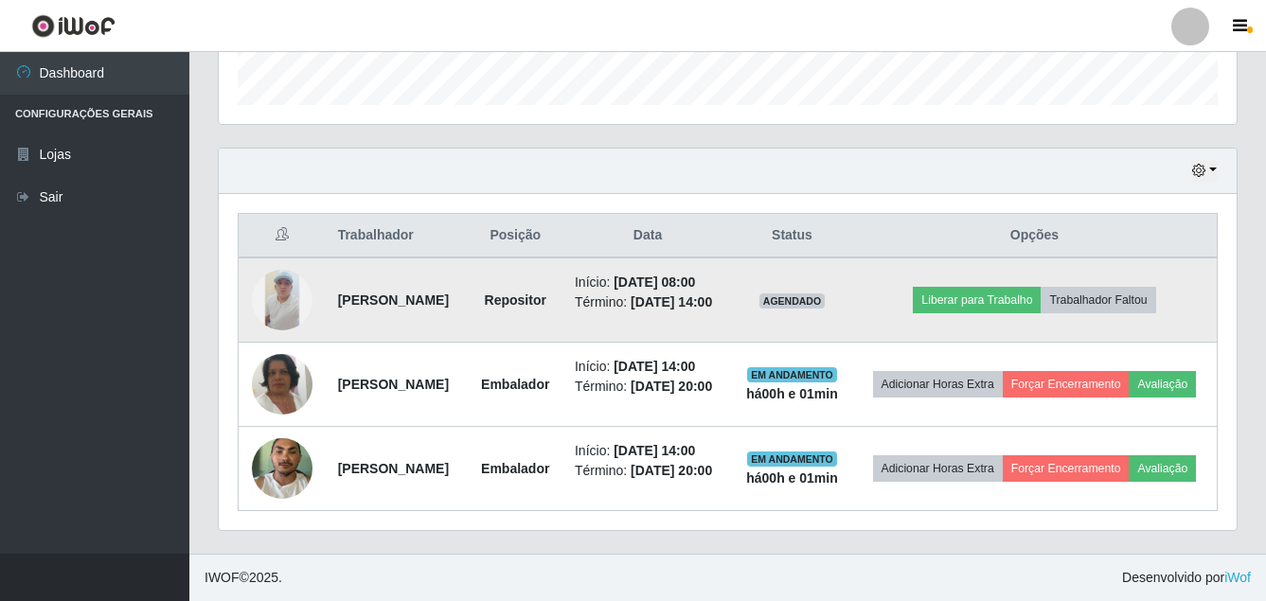
click at [282, 270] on img at bounding box center [282, 300] width 61 height 61
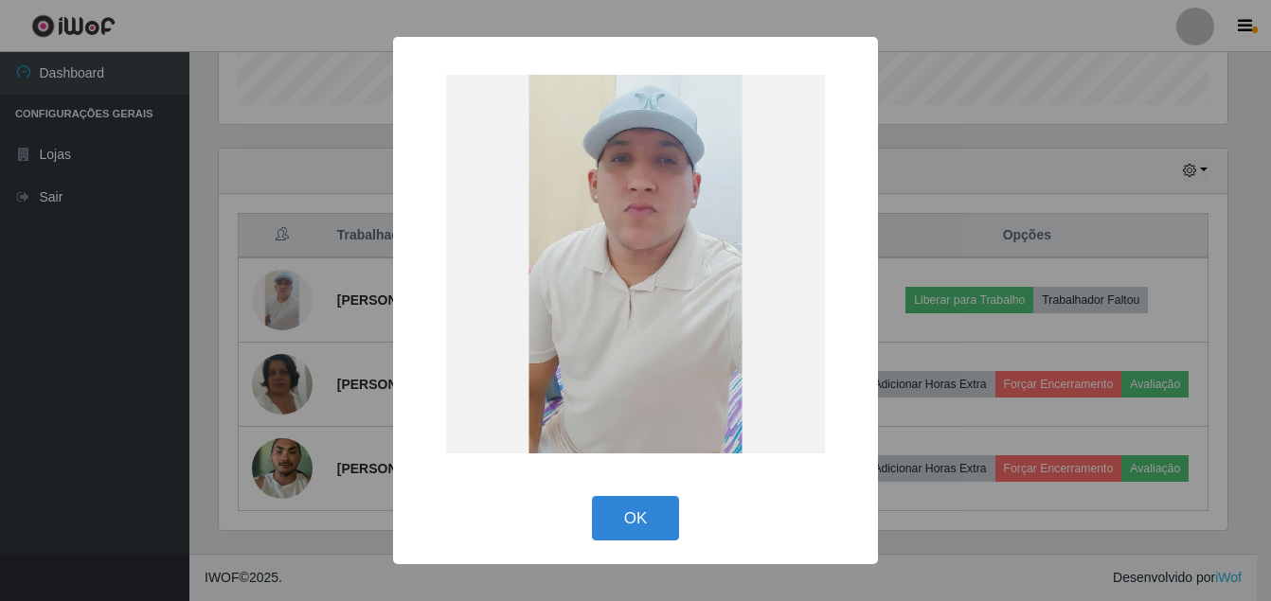
click at [95, 303] on div "× OK Cancel" at bounding box center [635, 300] width 1271 height 601
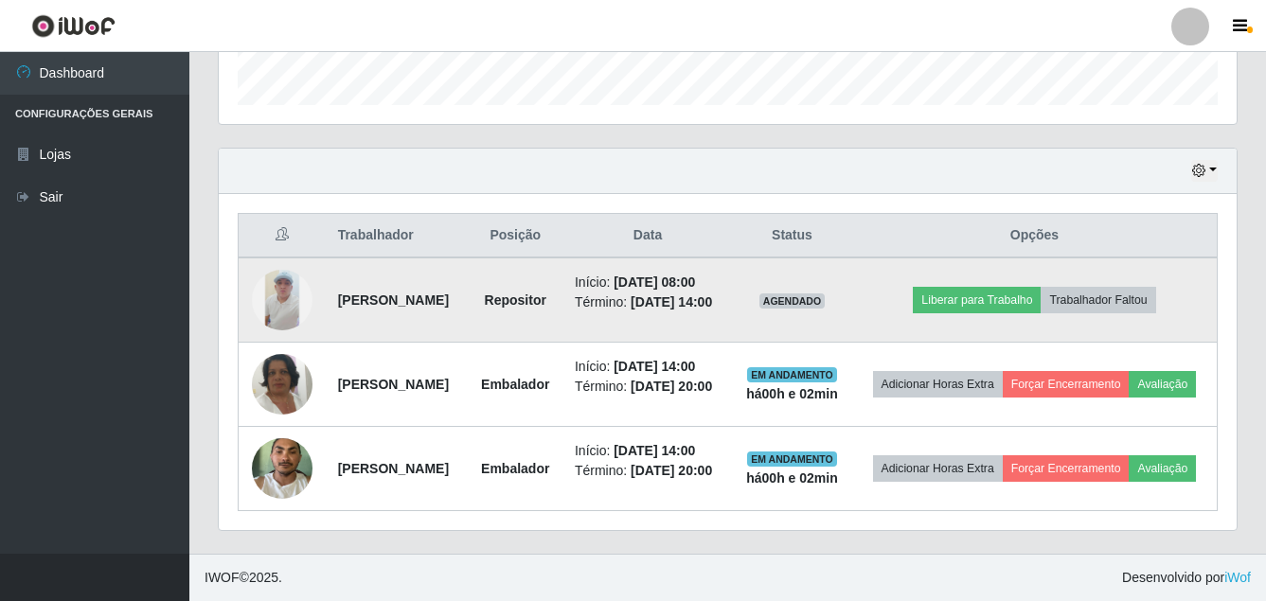
click at [275, 270] on img at bounding box center [282, 300] width 61 height 61
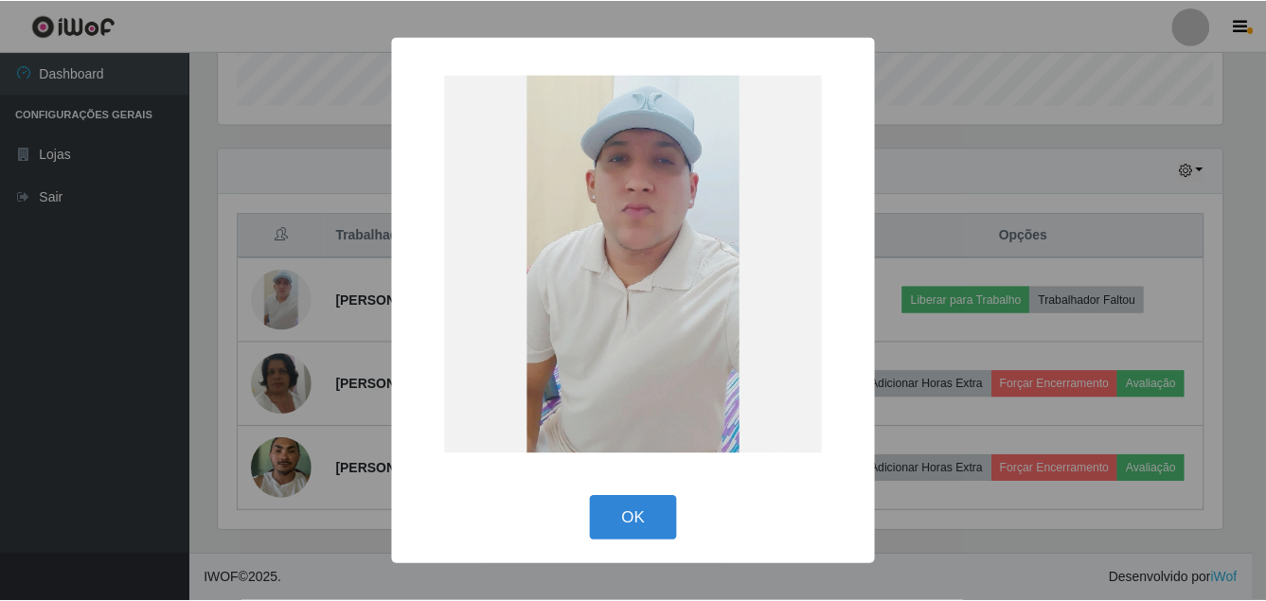
scroll to position [393, 1009]
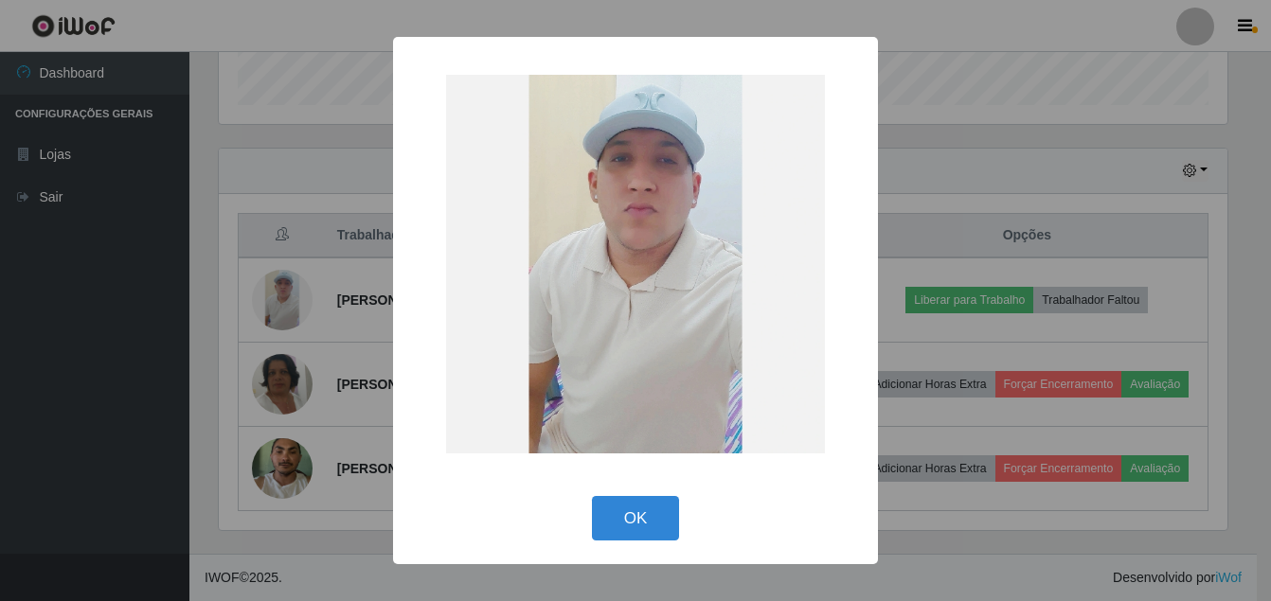
click at [169, 364] on div "× OK Cancel" at bounding box center [635, 300] width 1271 height 601
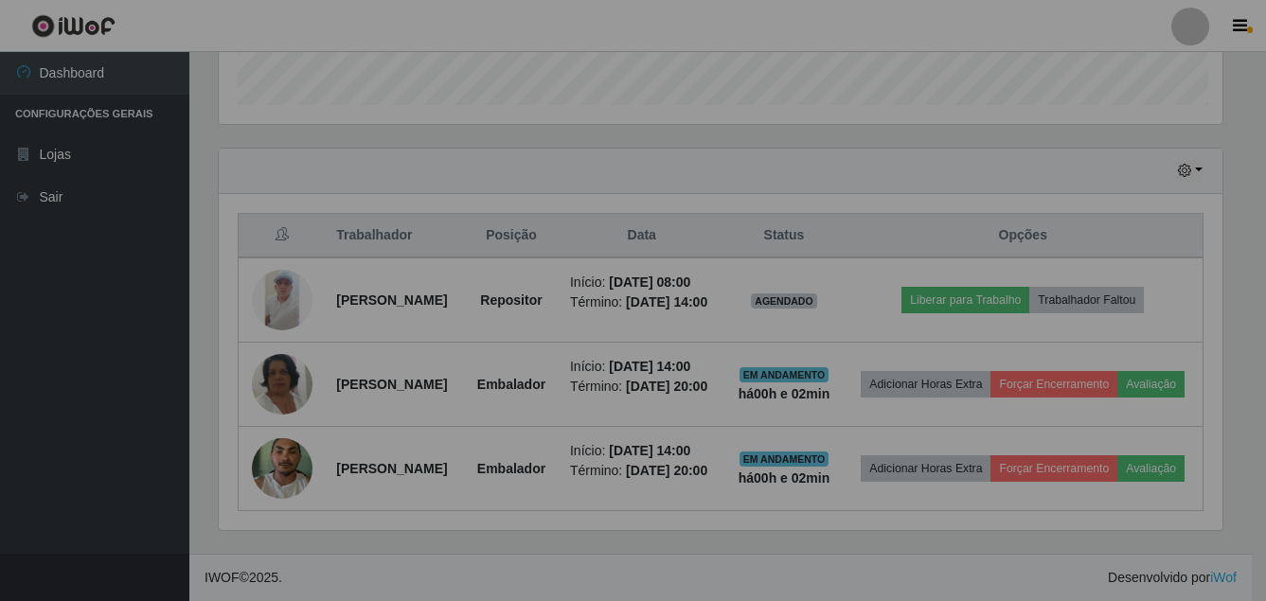
scroll to position [393, 1018]
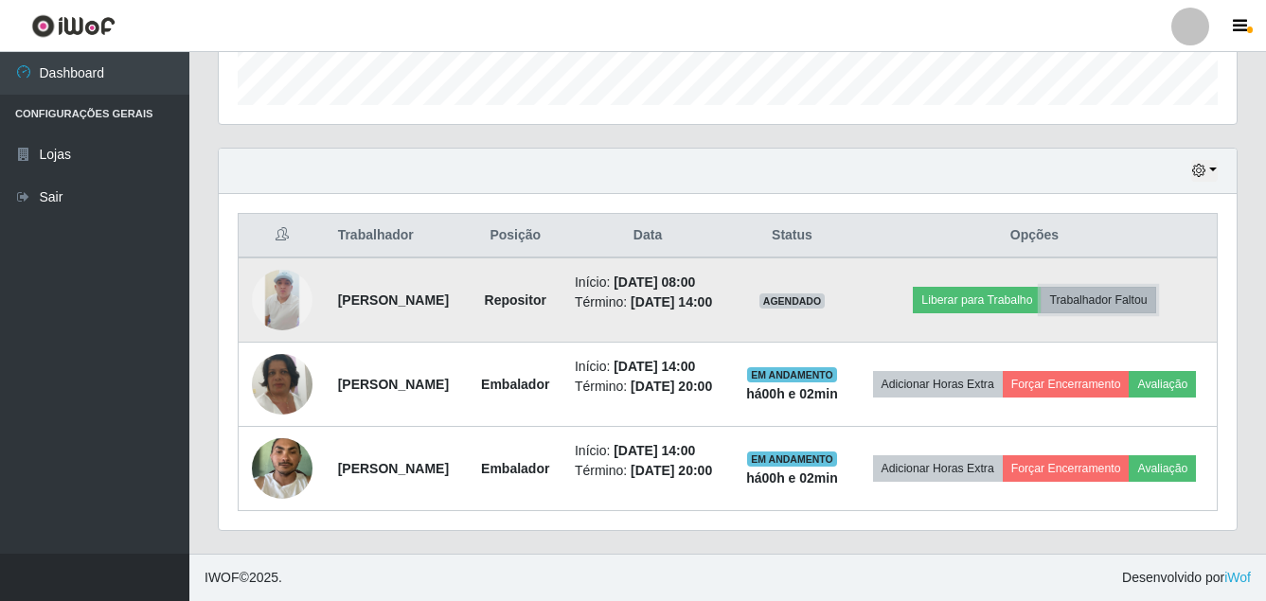
click at [1106, 287] on button "Trabalhador Faltou" at bounding box center [1098, 300] width 115 height 27
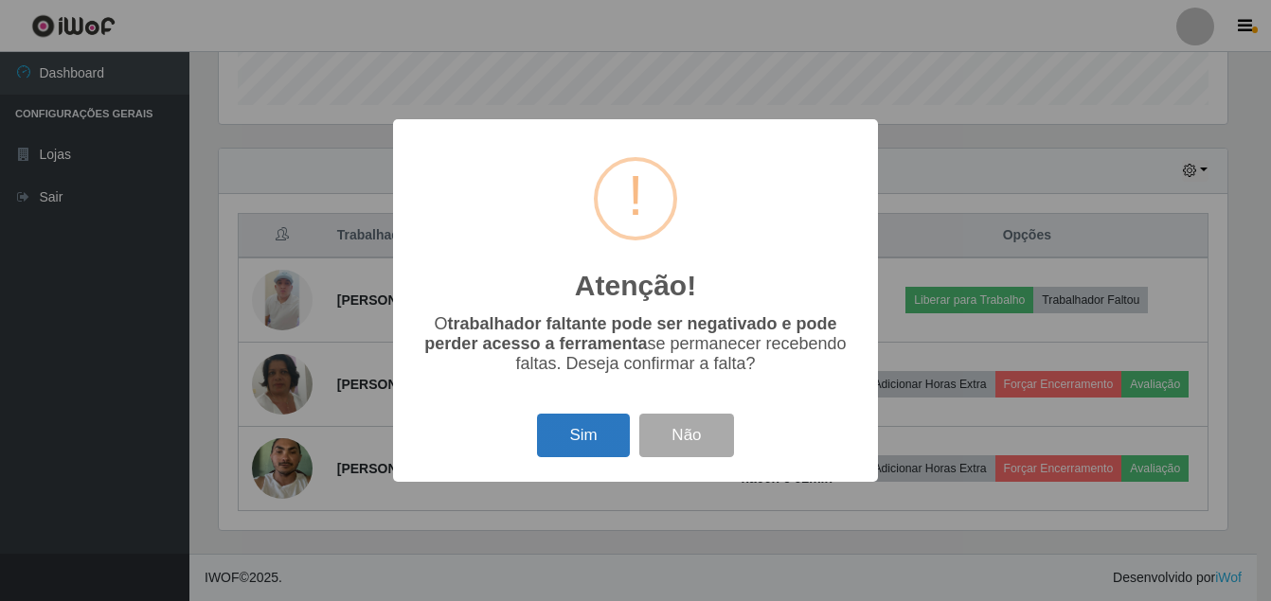
click at [601, 445] on button "Sim" at bounding box center [583, 436] width 92 height 45
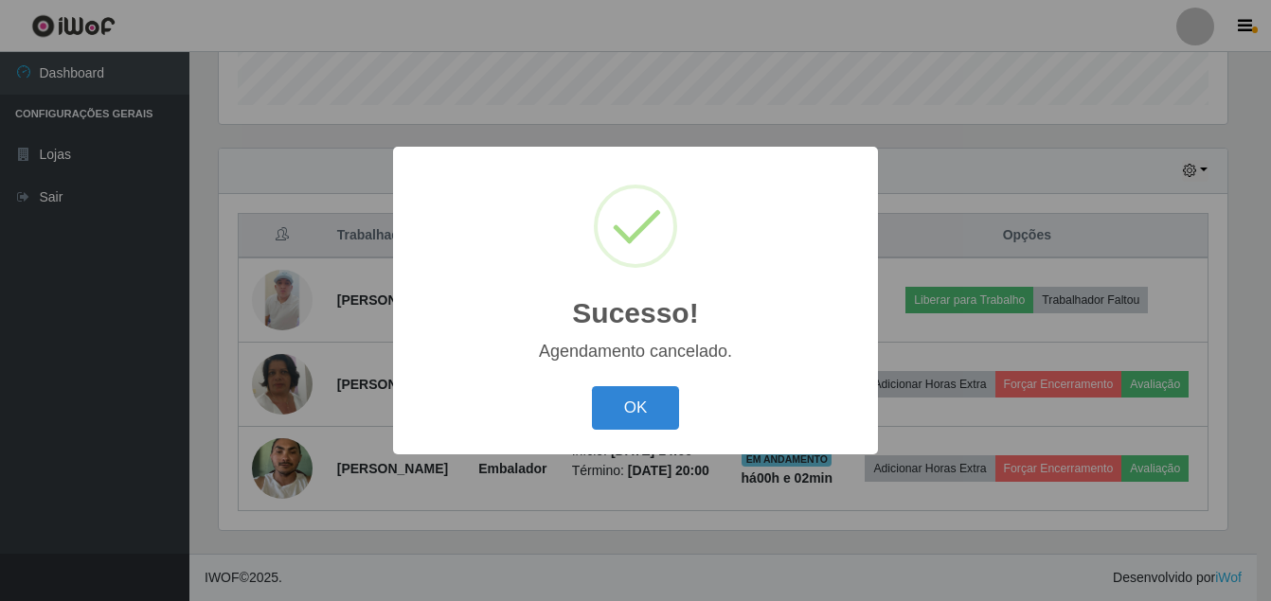
scroll to position [556, 0]
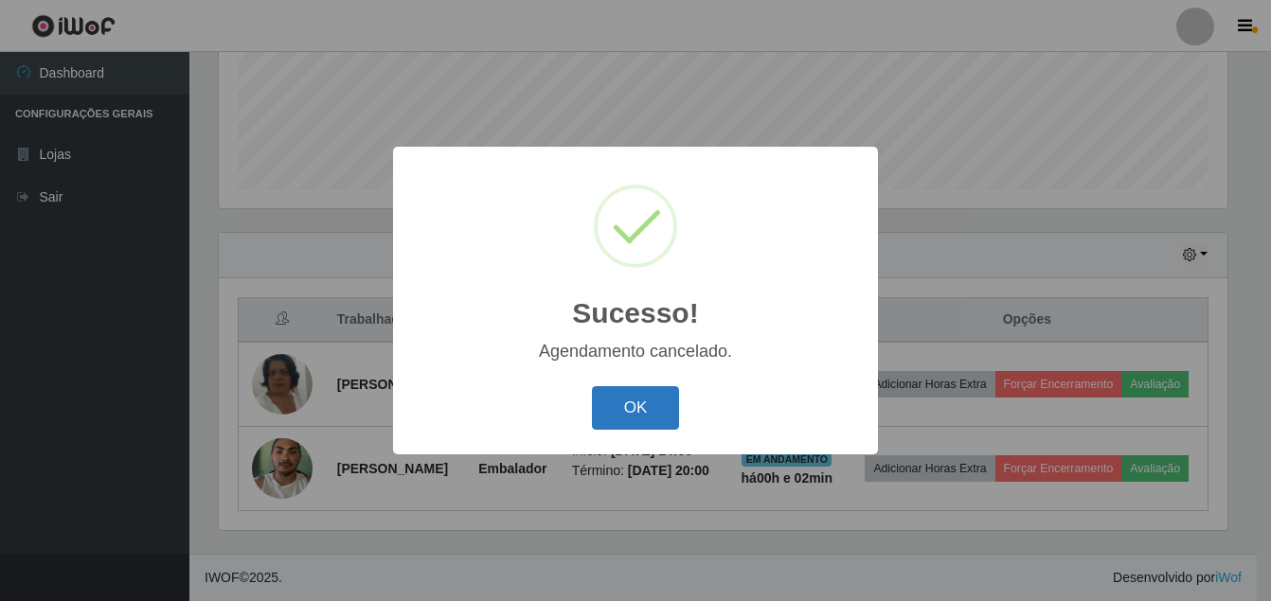
click at [642, 417] on button "OK" at bounding box center [636, 408] width 88 height 45
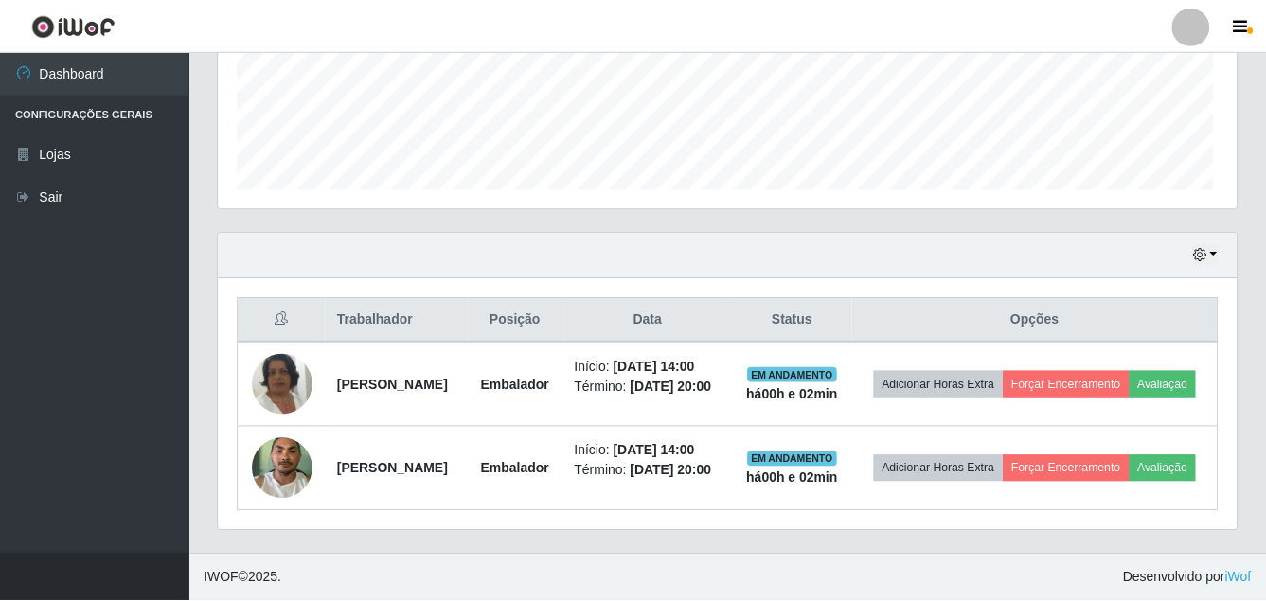
scroll to position [393, 1018]
